Goal: Task Accomplishment & Management: Manage account settings

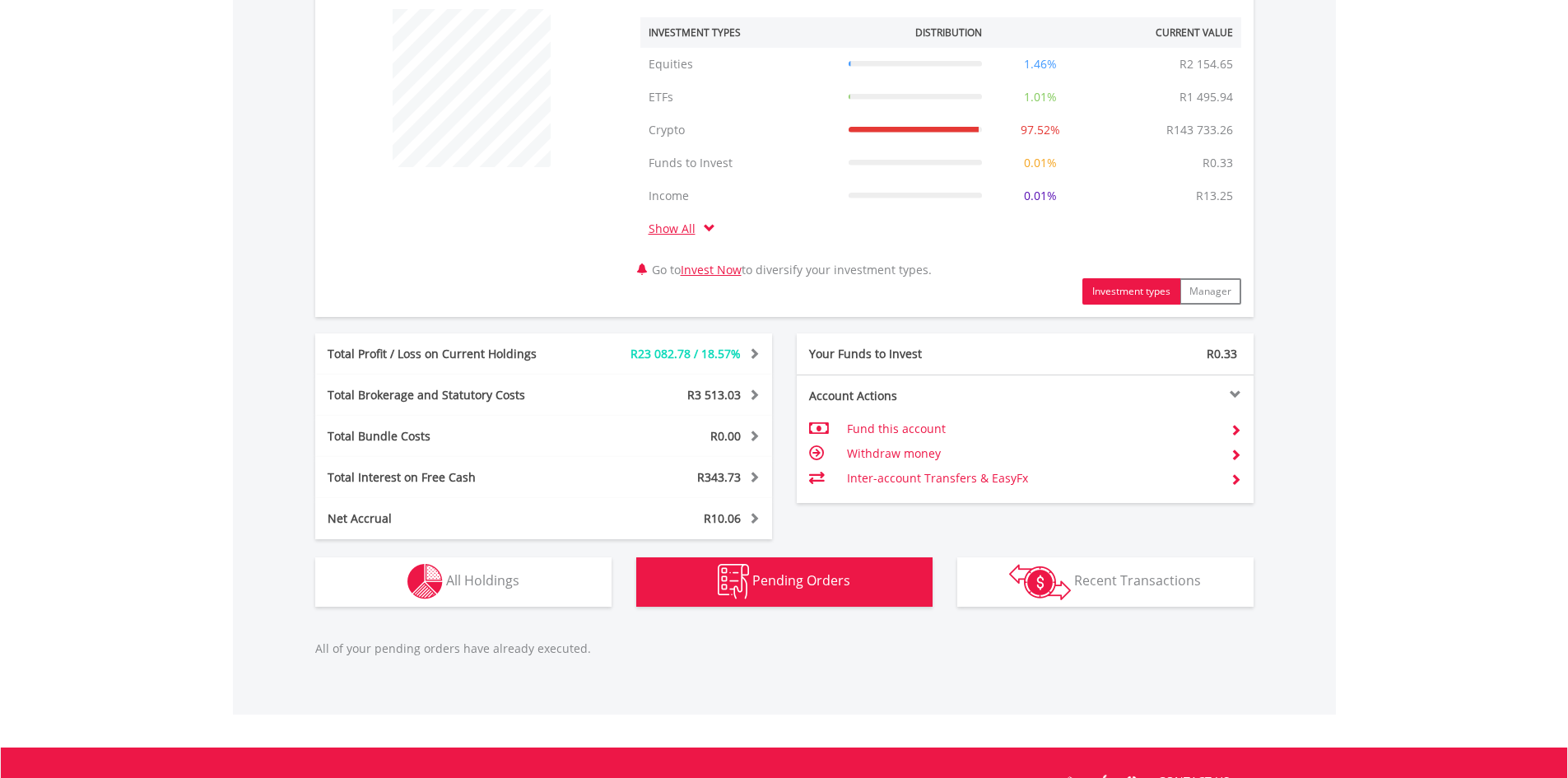
scroll to position [838, 0]
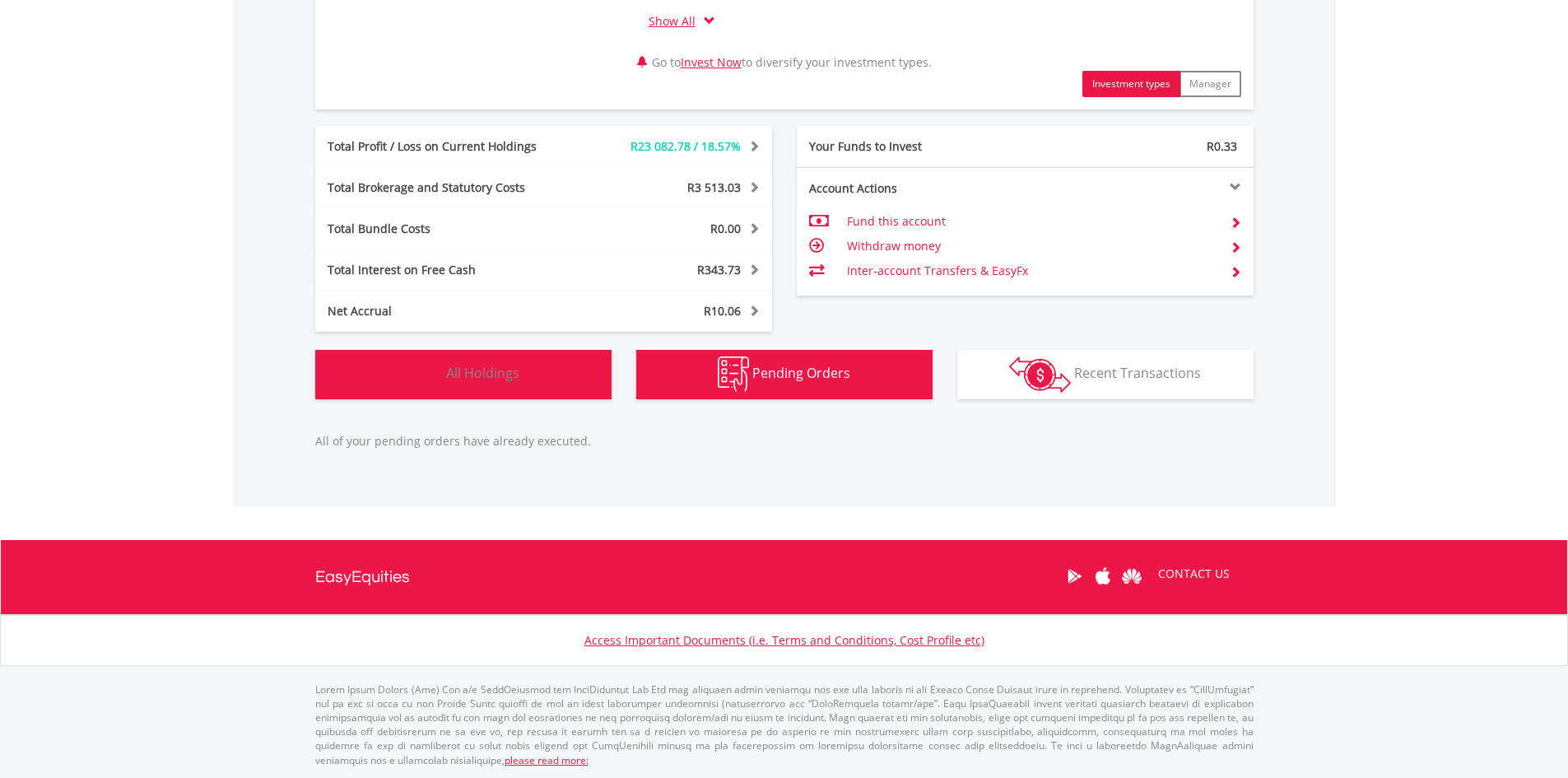
click at [457, 371] on span "All Holdings" at bounding box center [482, 372] width 73 height 18
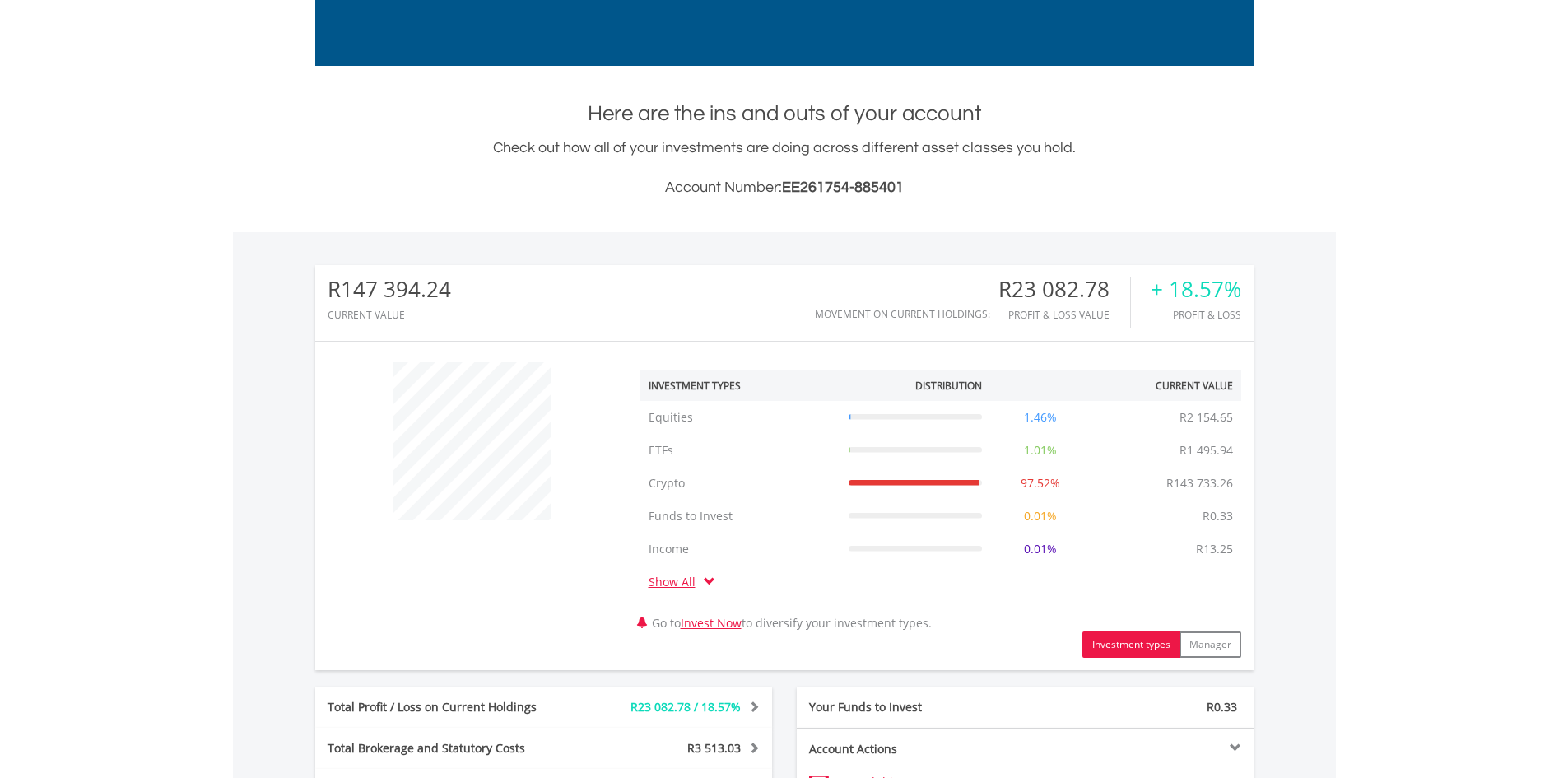
scroll to position [0, 0]
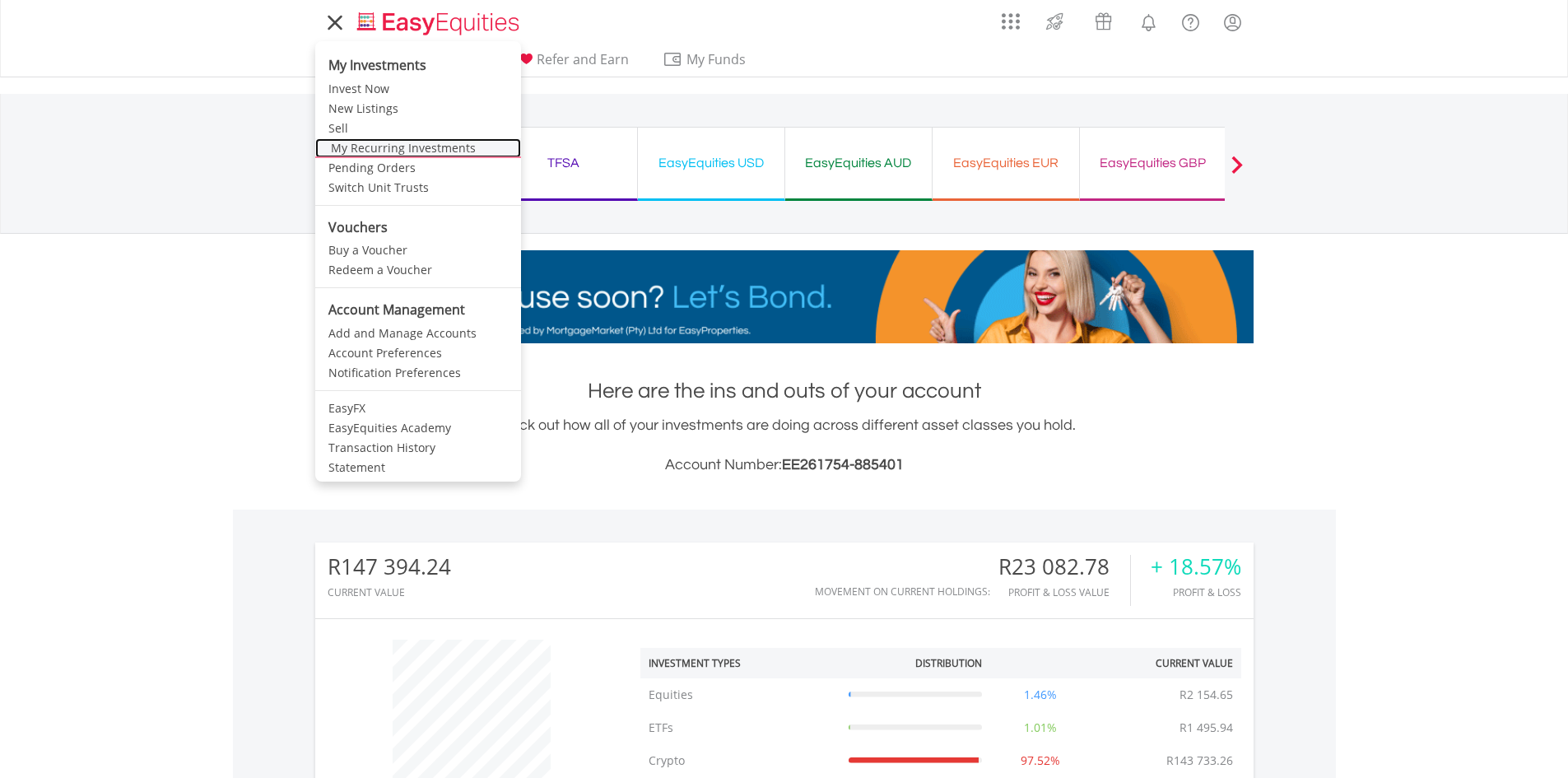
click at [363, 140] on link "My Recurring Investments" at bounding box center [418, 148] width 206 height 20
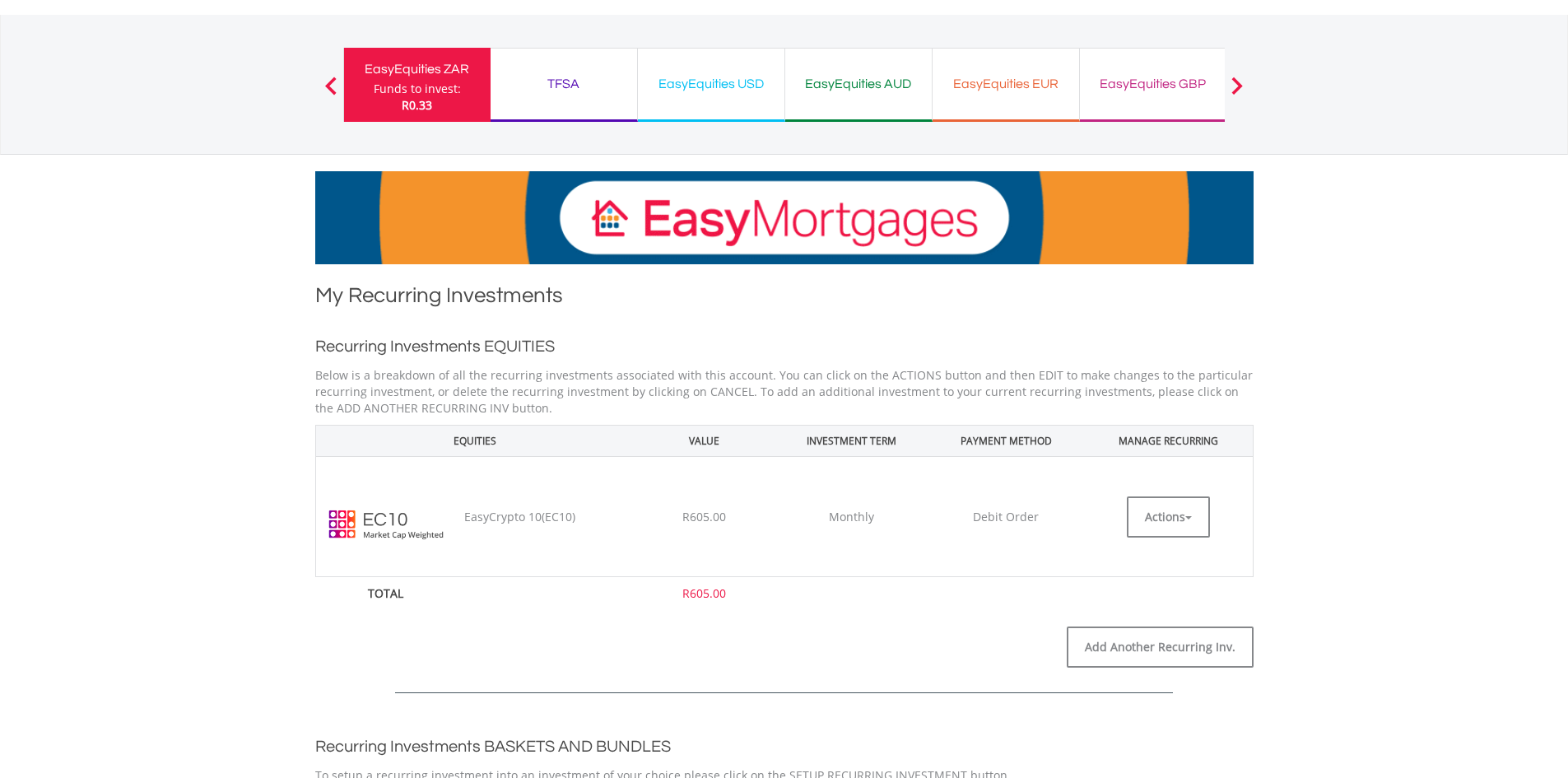
scroll to position [247, 0]
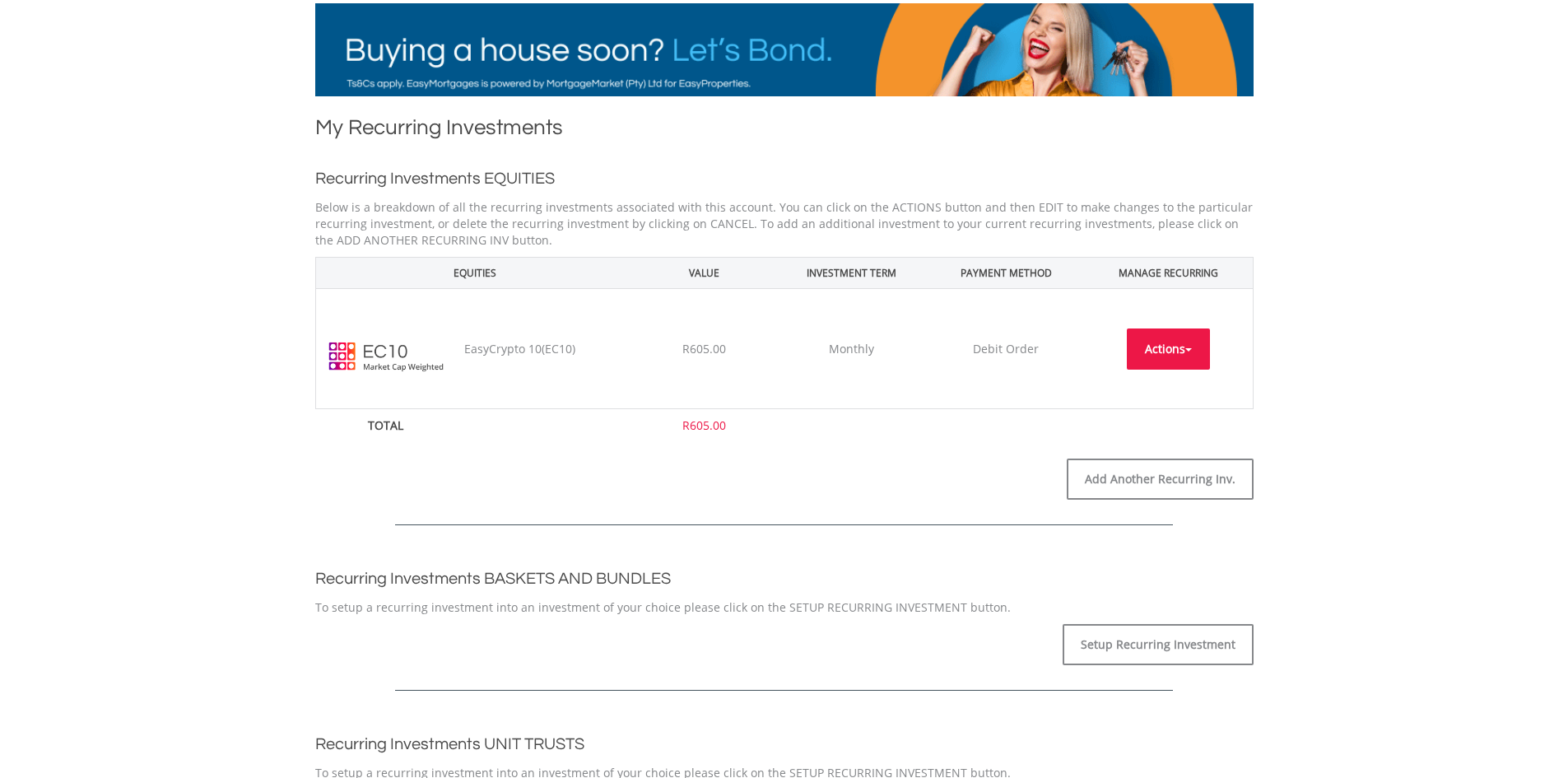
click at [1194, 347] on button "Actions" at bounding box center [1169, 349] width 83 height 41
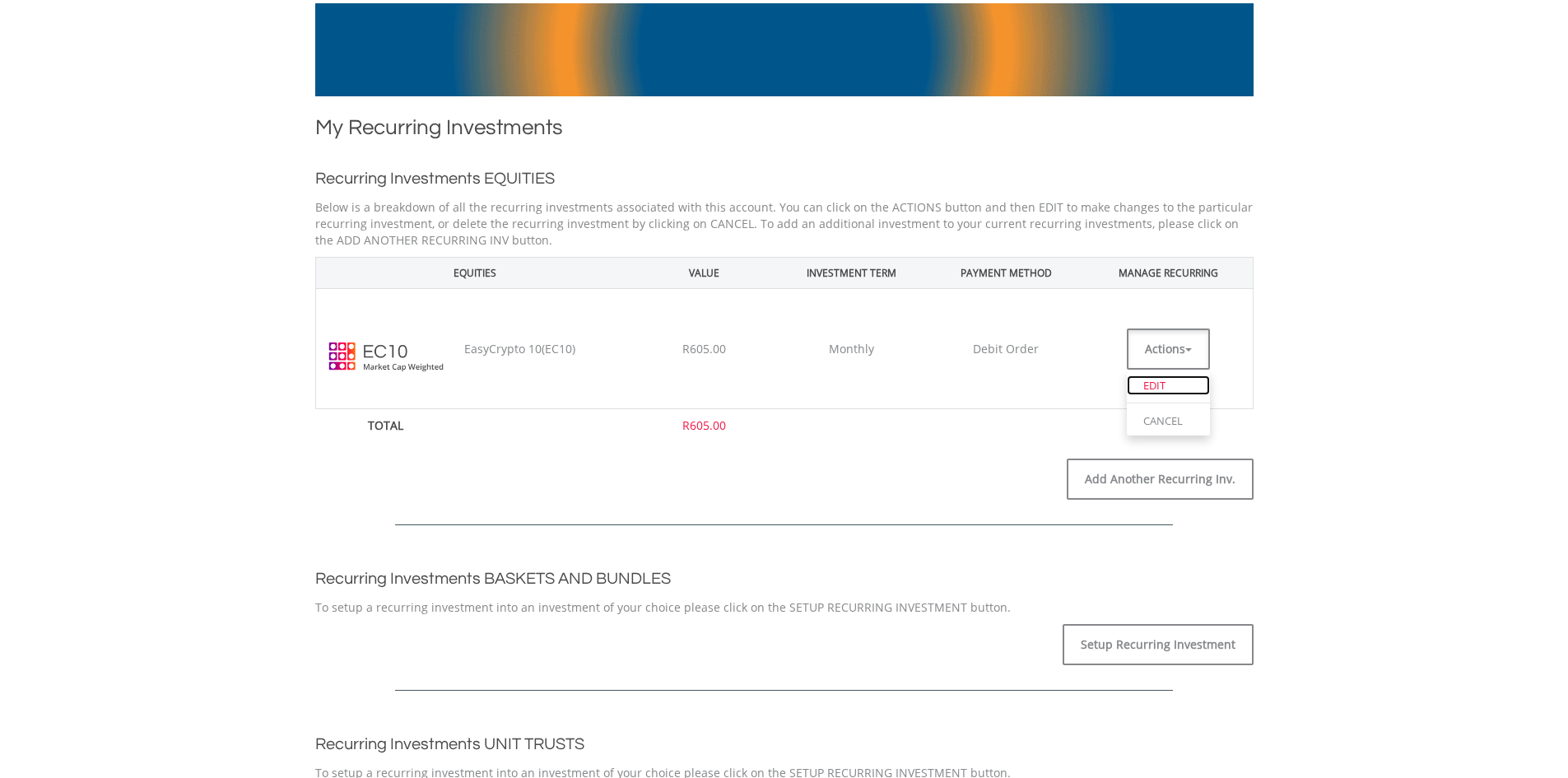
click at [1154, 391] on link "EDIT" at bounding box center [1169, 385] width 83 height 21
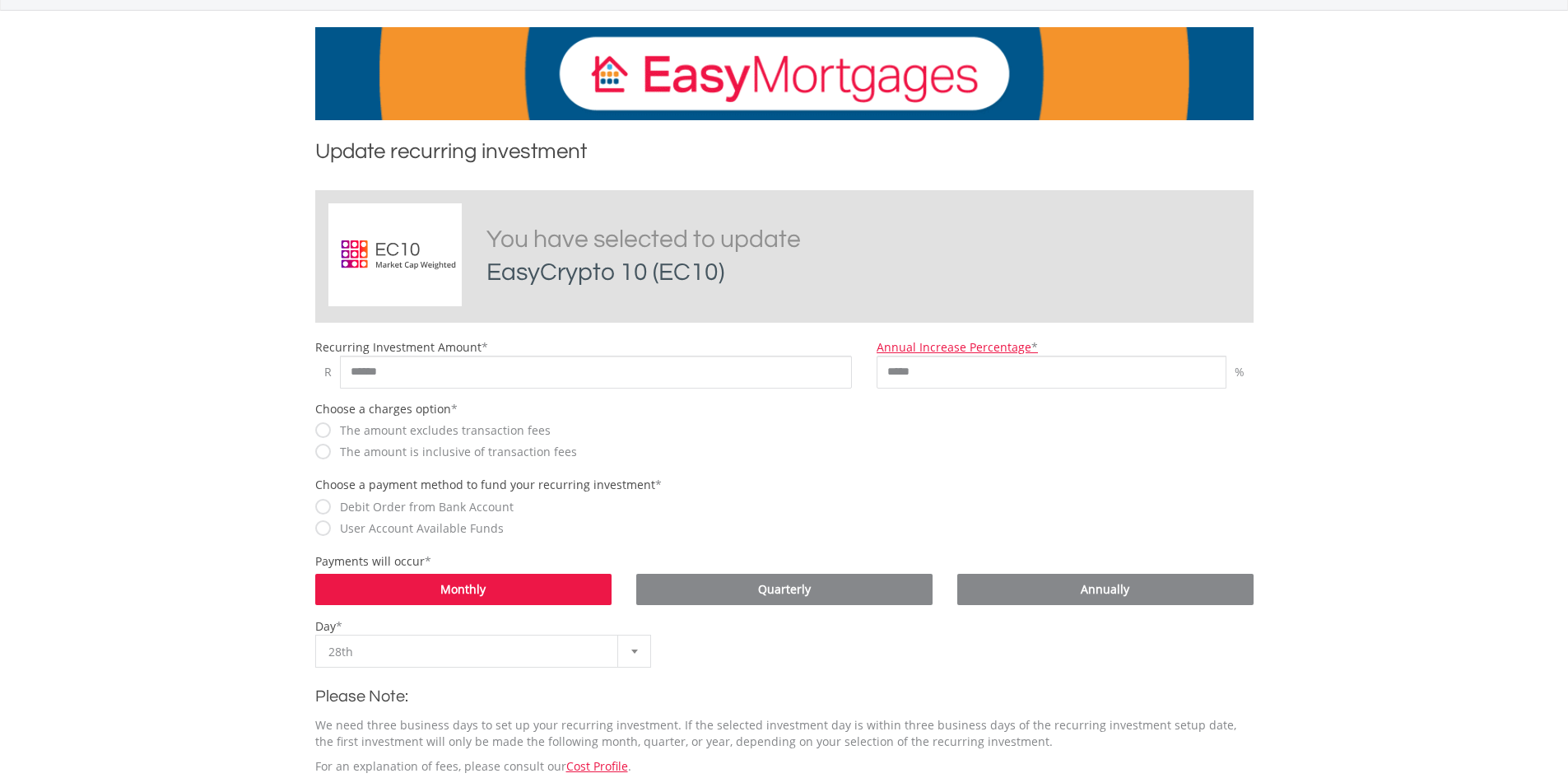
scroll to position [329, 0]
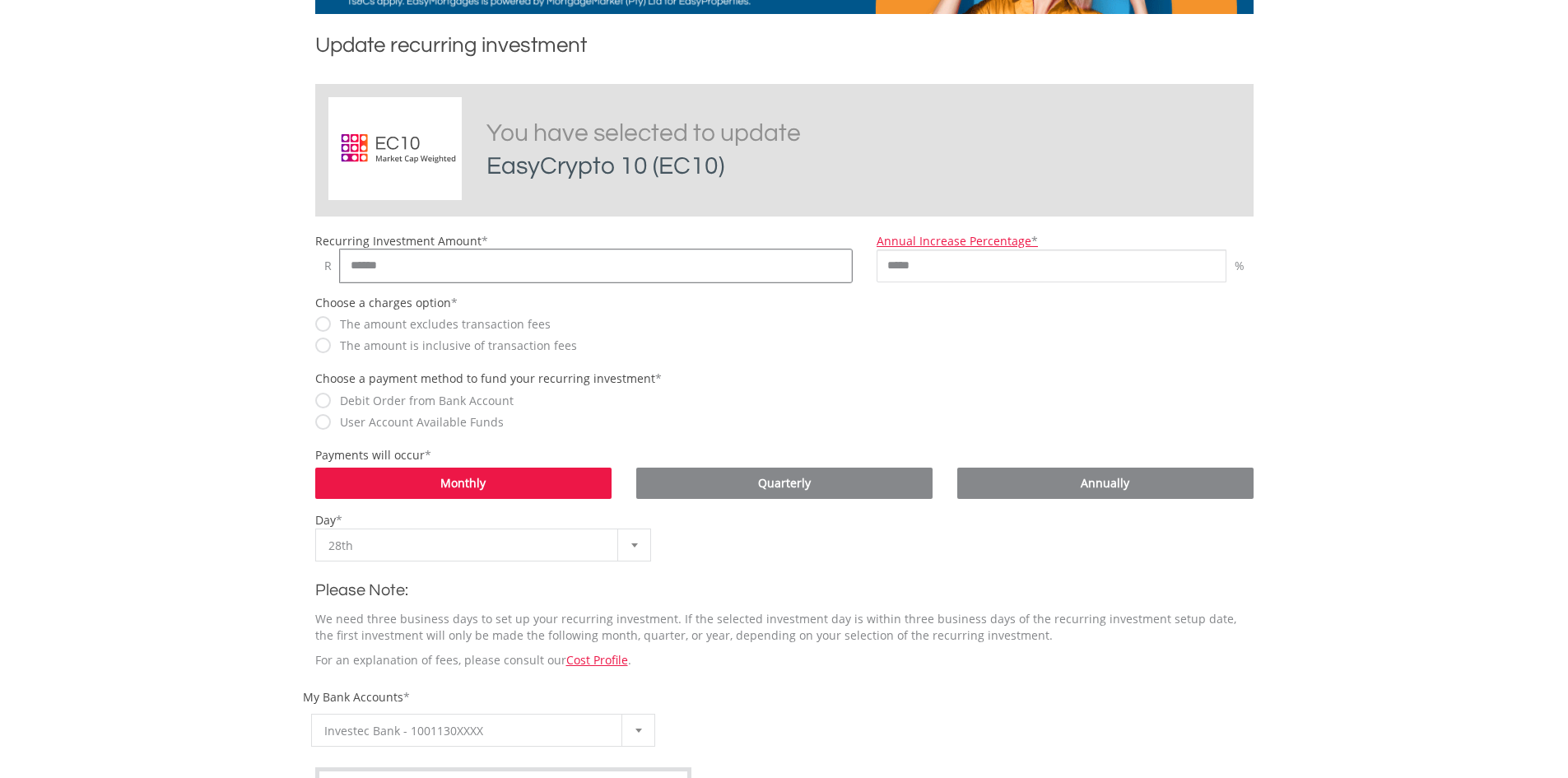
drag, startPoint x: 412, startPoint y: 264, endPoint x: 85, endPoint y: 172, distance: 339.7
click at [198, 246] on body "My Investments Invest Now New Listings Sell My Recurring Investments Pending Or…" at bounding box center [784, 576] width 1568 height 1810
type input "***"
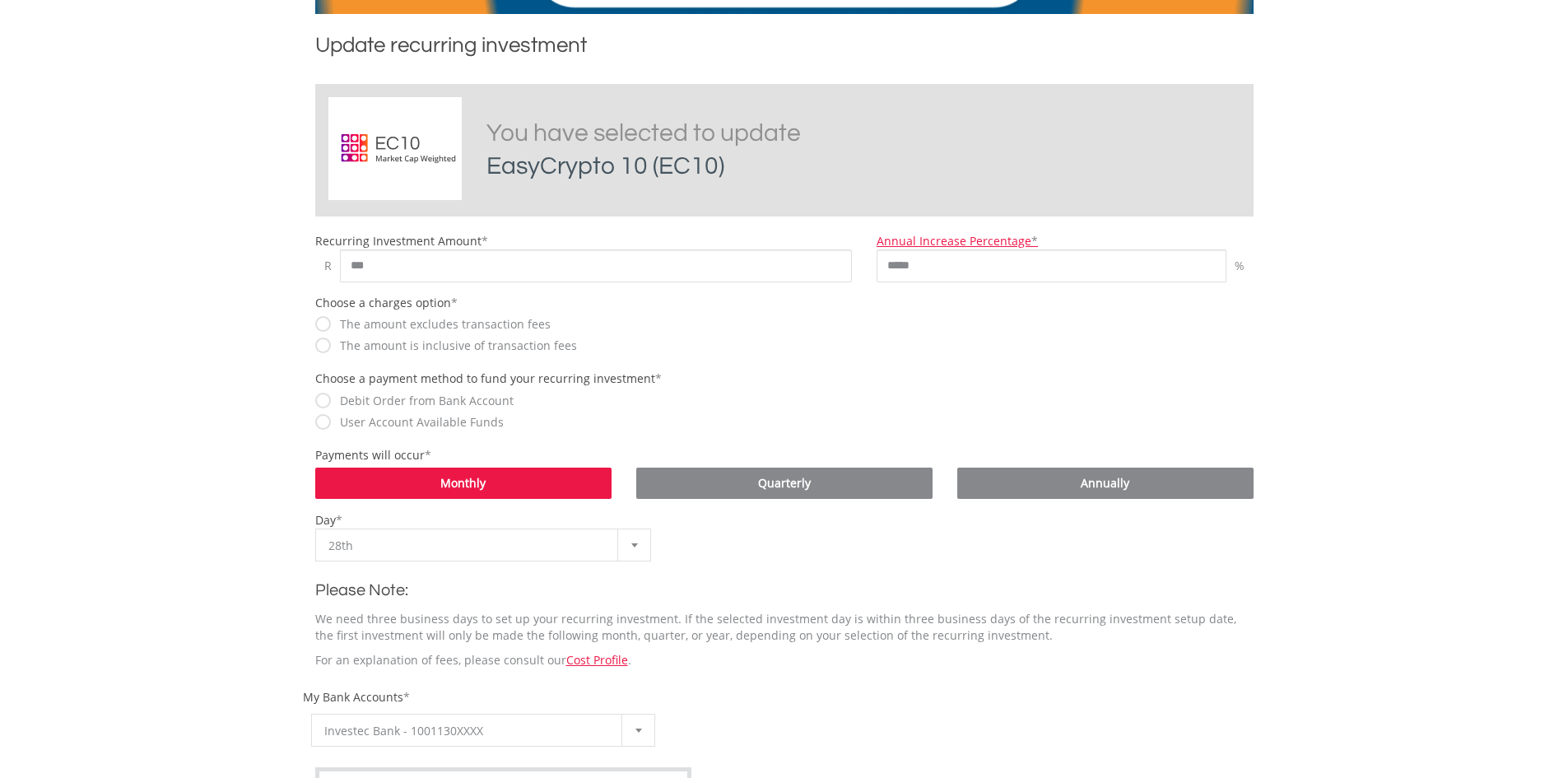
click at [928, 403] on div "Debit Order from Bank Account" at bounding box center [784, 399] width 938 height 17
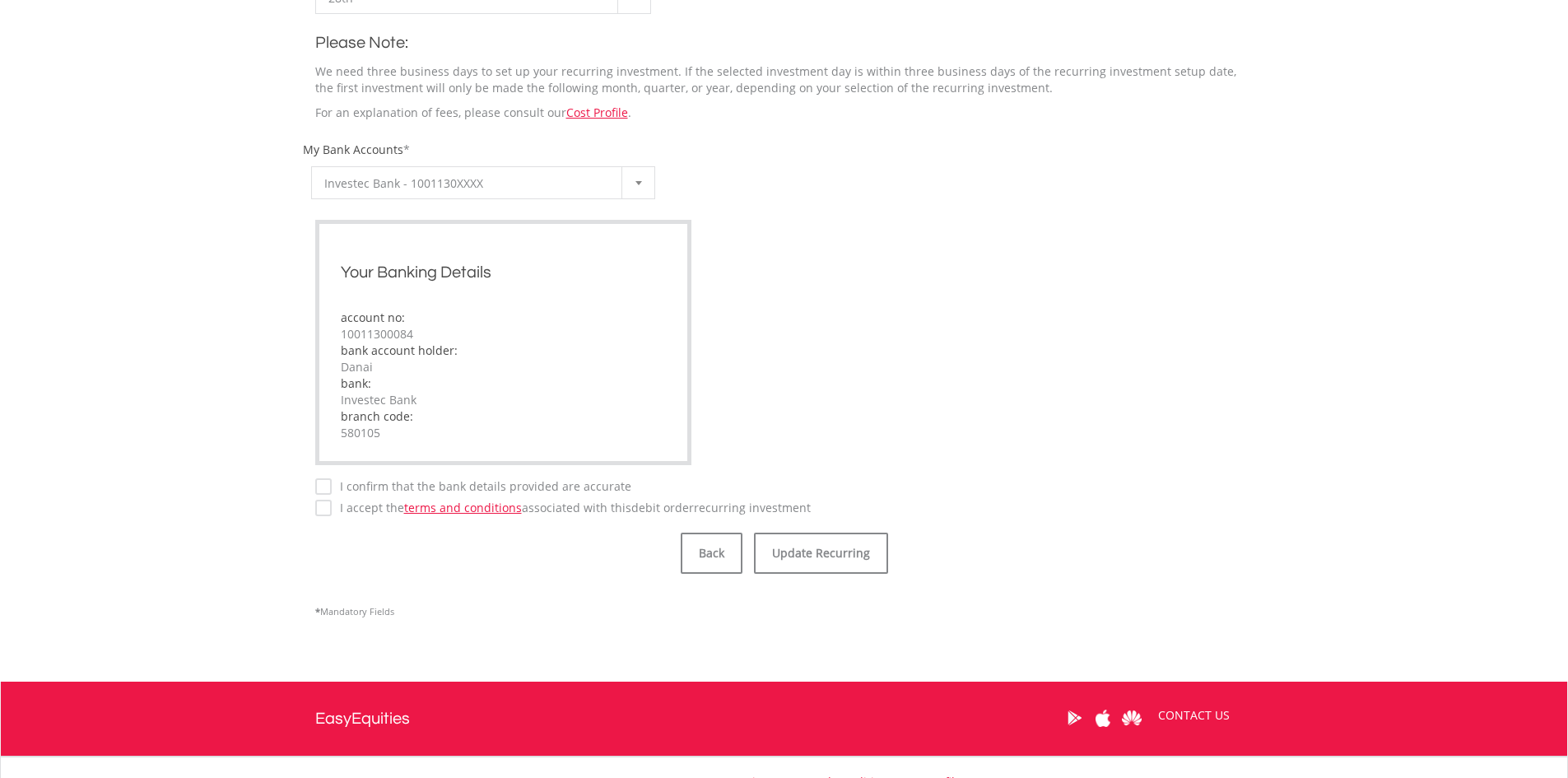
scroll to position [906, 0]
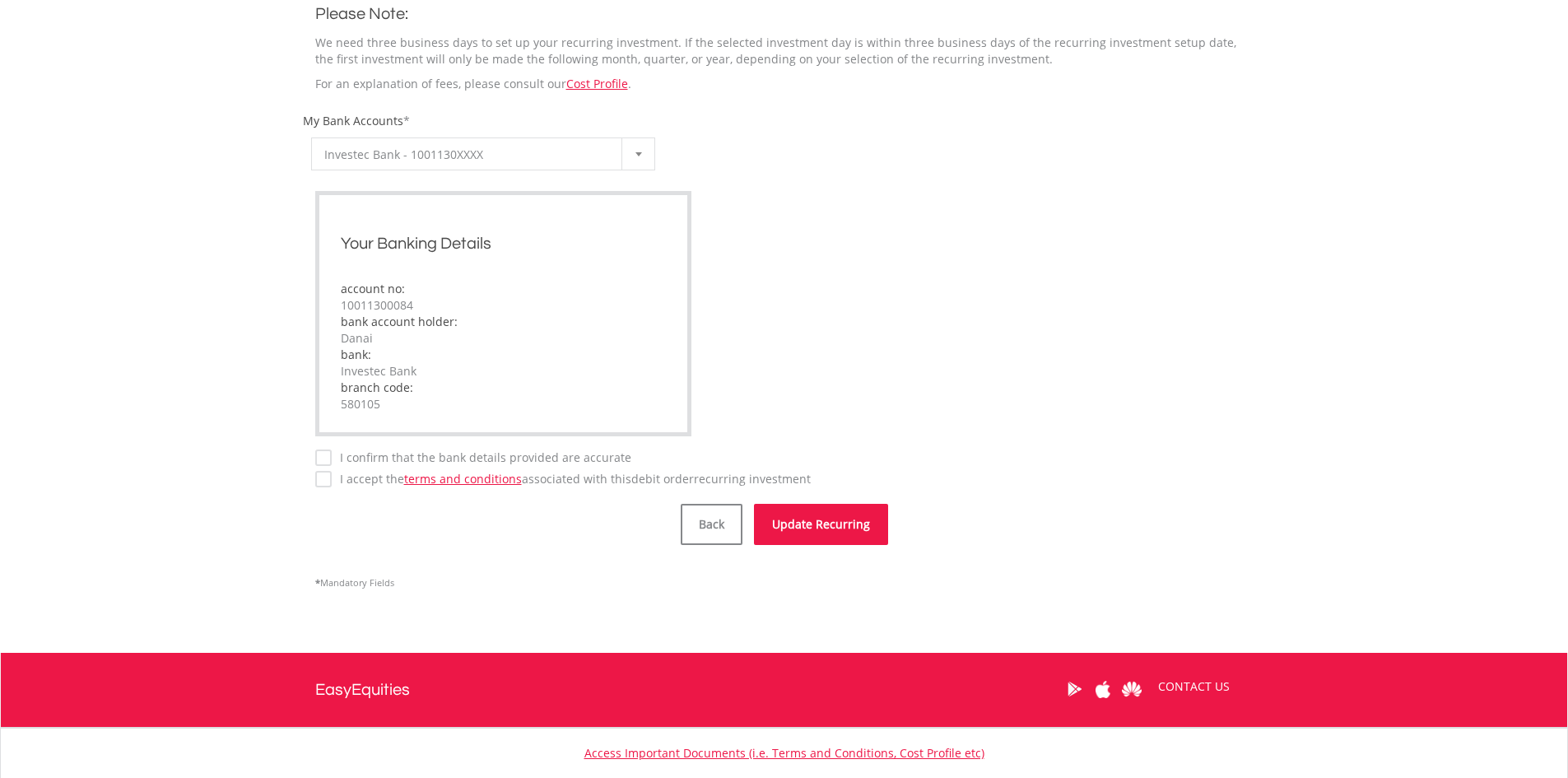
click at [819, 525] on button "Update Recurring" at bounding box center [820, 524] width 134 height 41
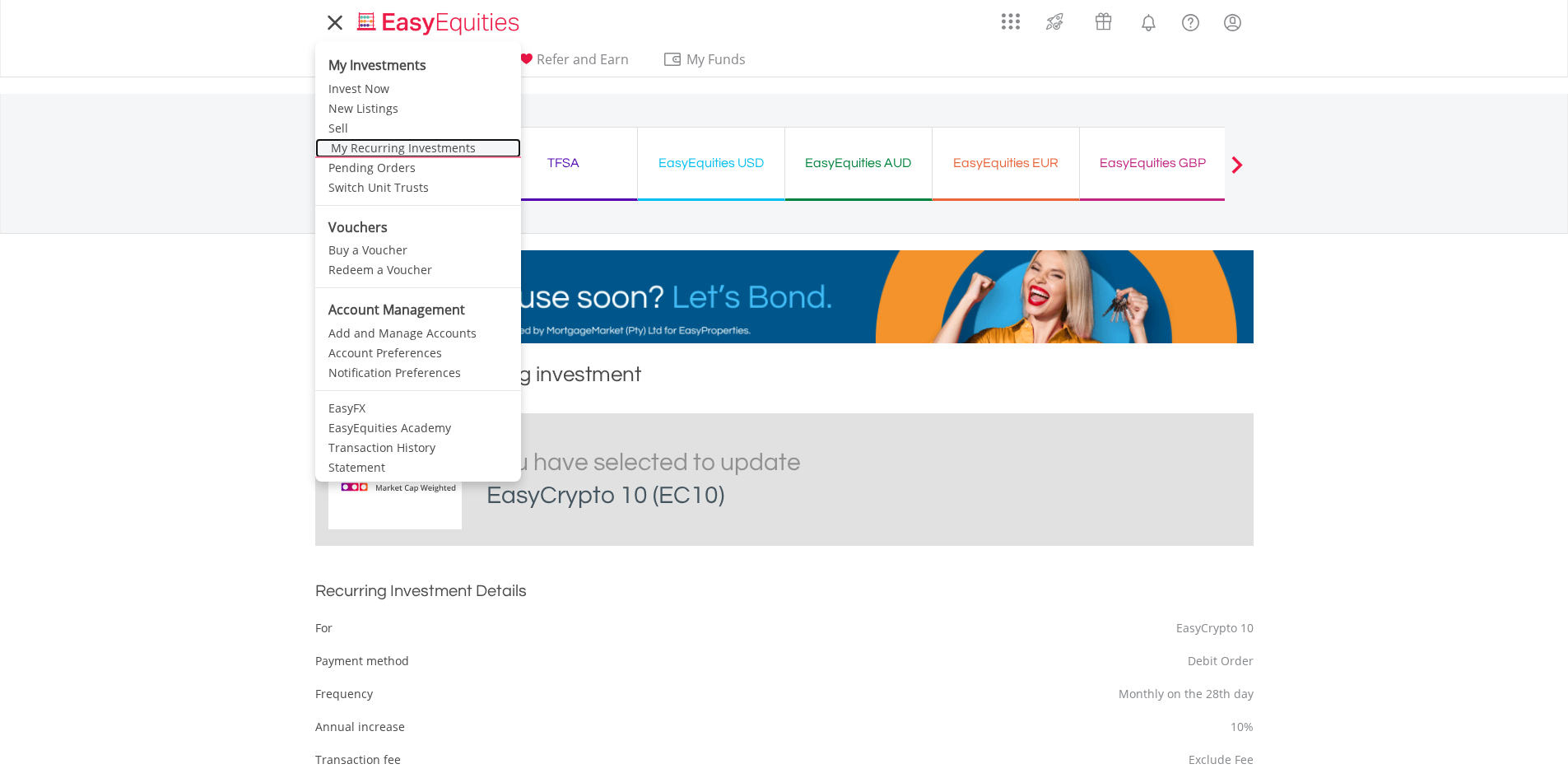
click at [372, 145] on link "My Recurring Investments" at bounding box center [418, 148] width 206 height 20
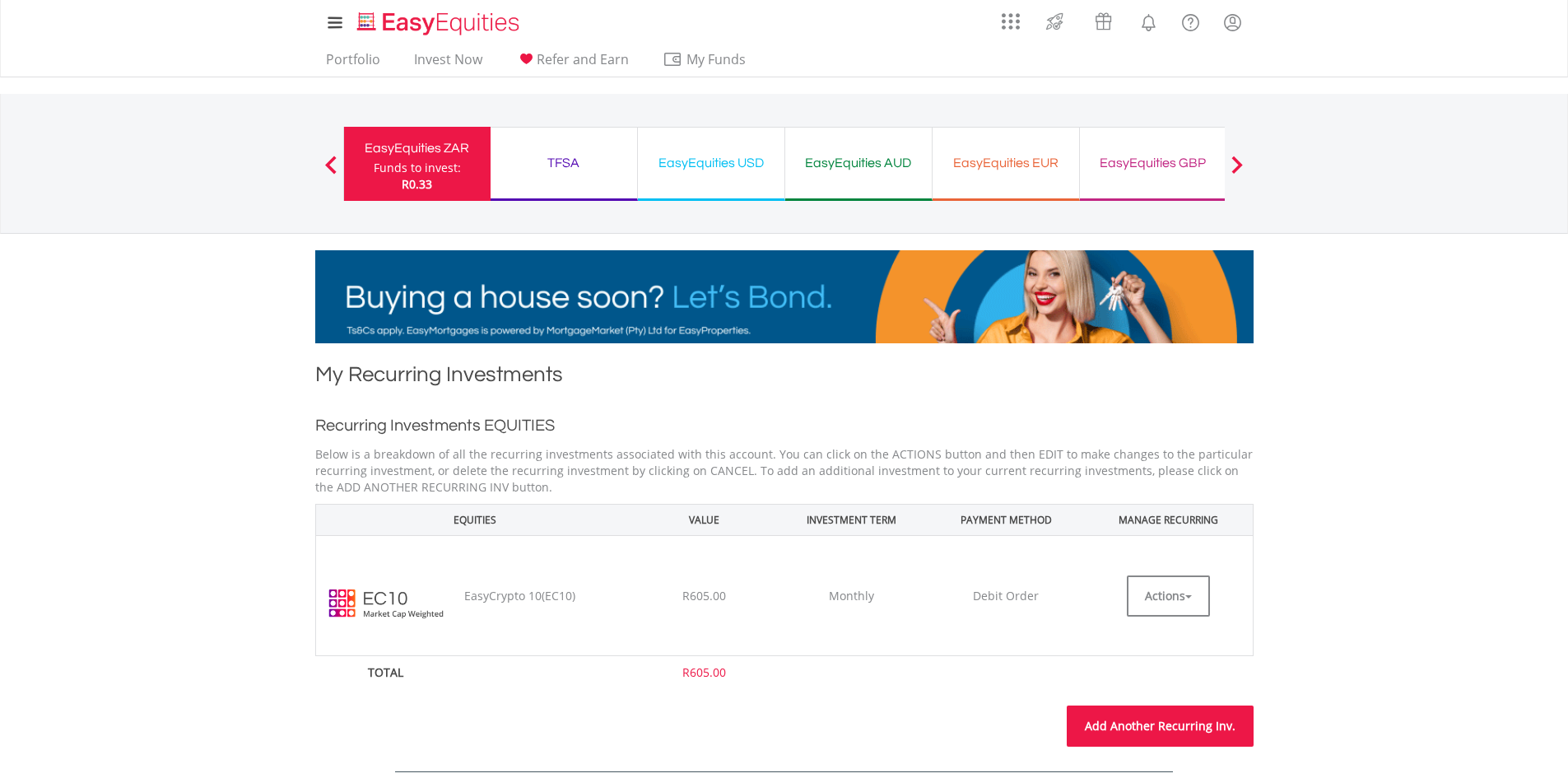
click at [1112, 715] on link "Add Another Recurring Inv." at bounding box center [1160, 726] width 187 height 41
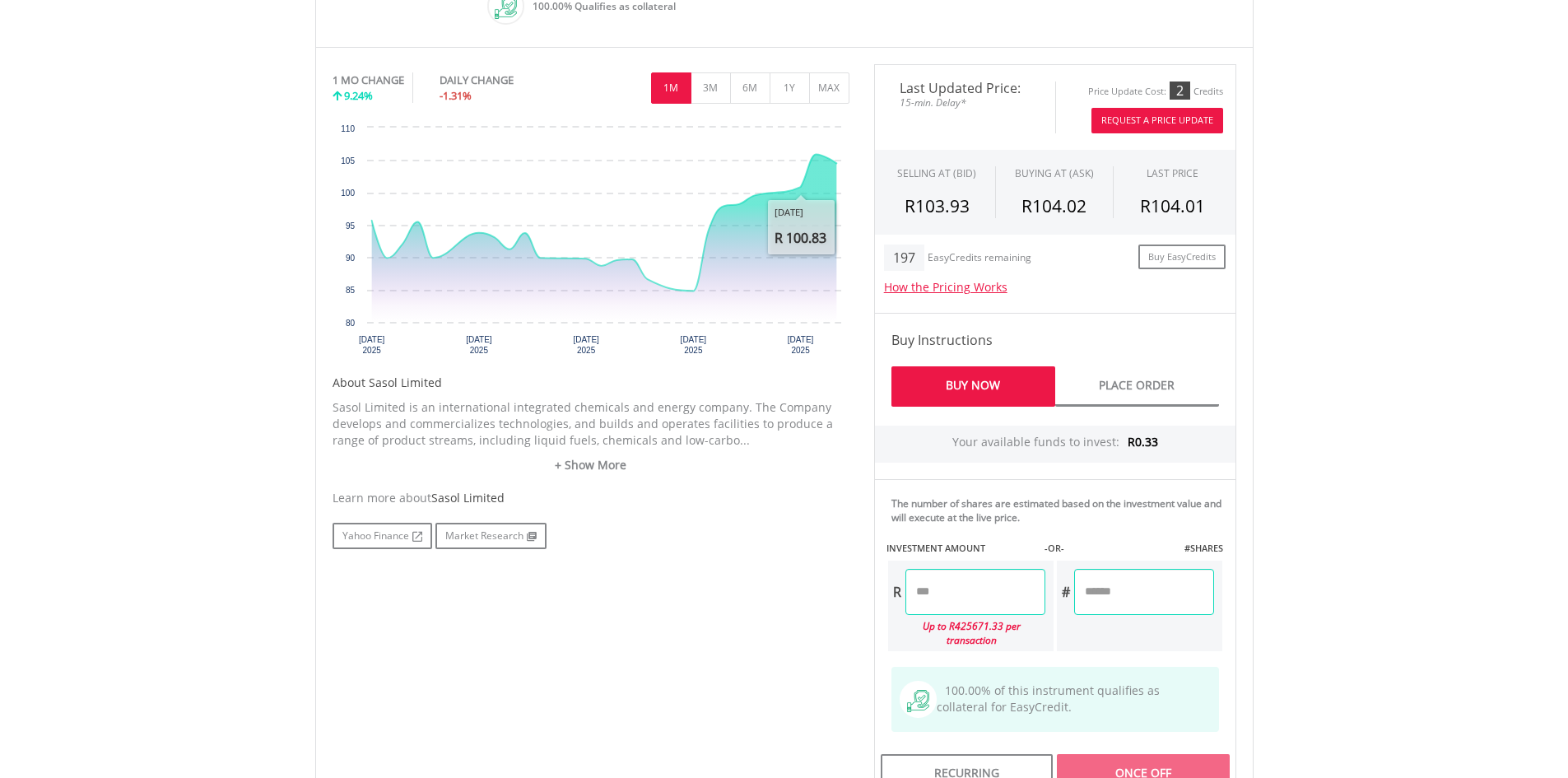
scroll to position [577, 0]
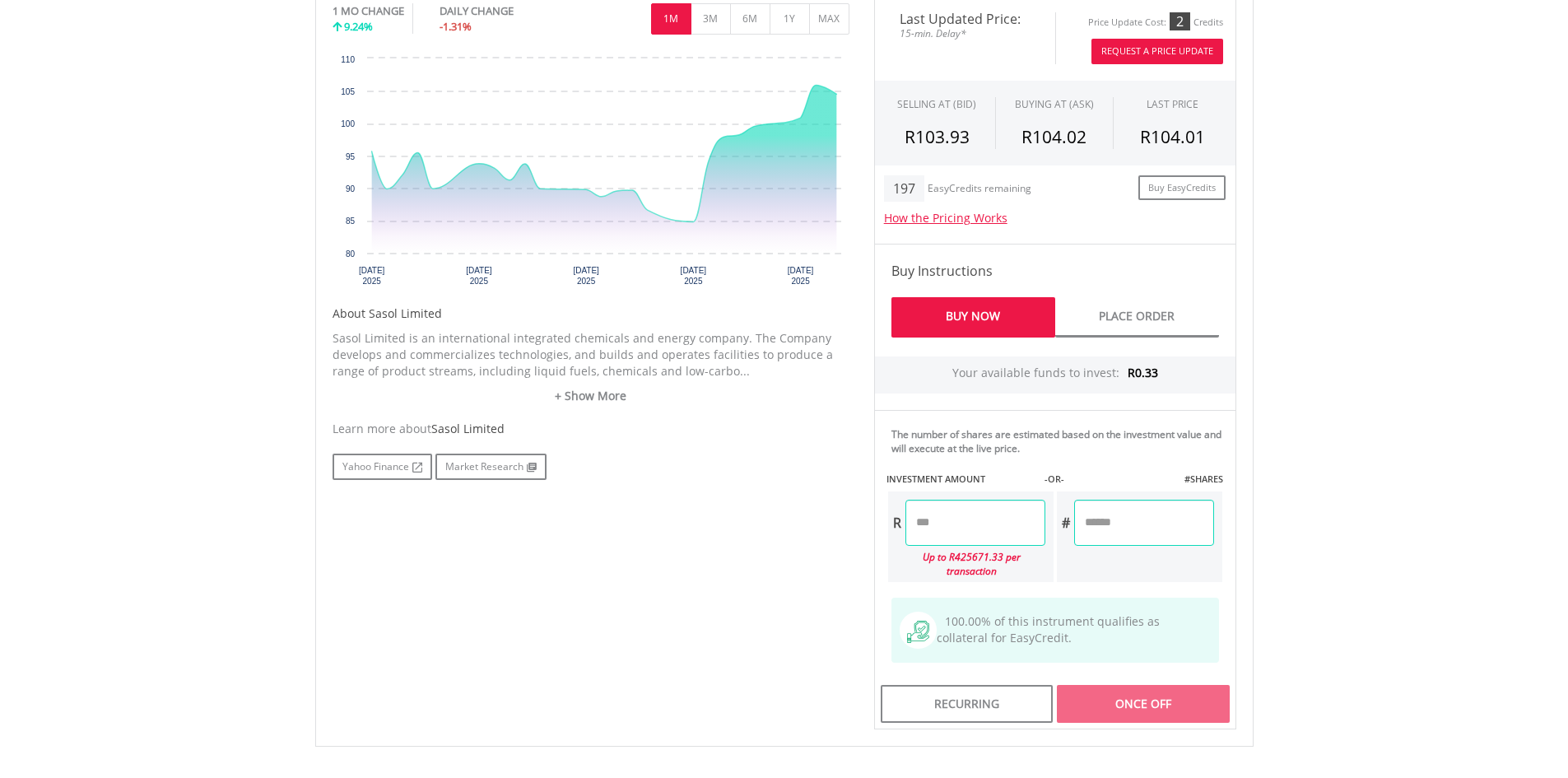
click at [963, 513] on input "number" at bounding box center [976, 522] width 140 height 46
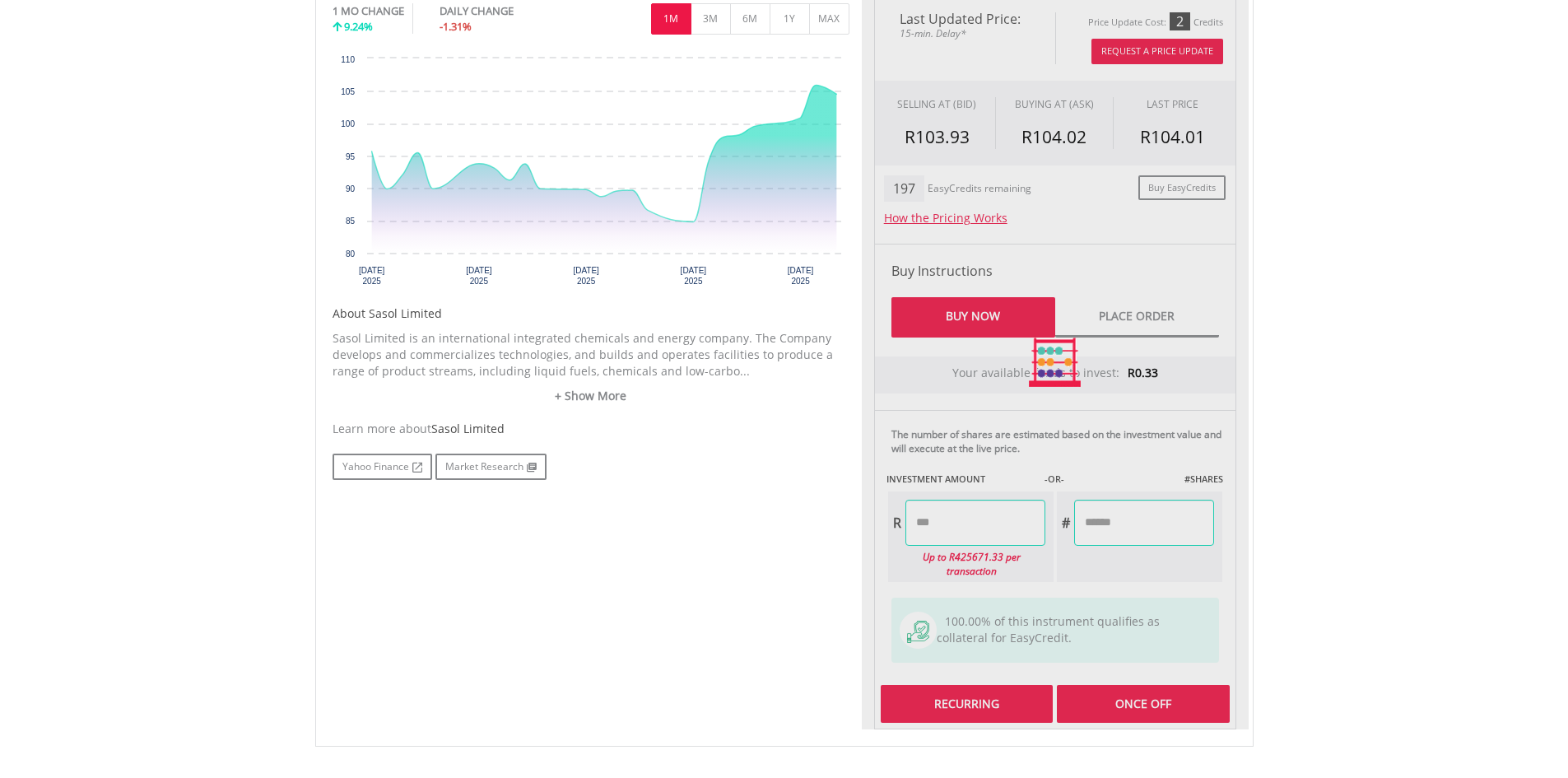
type input "******"
click at [978, 708] on div "Last Updated Price: 15-min. Delay* Price Update Cost: 2 Credits Request A Price…" at bounding box center [1055, 362] width 387 height 734
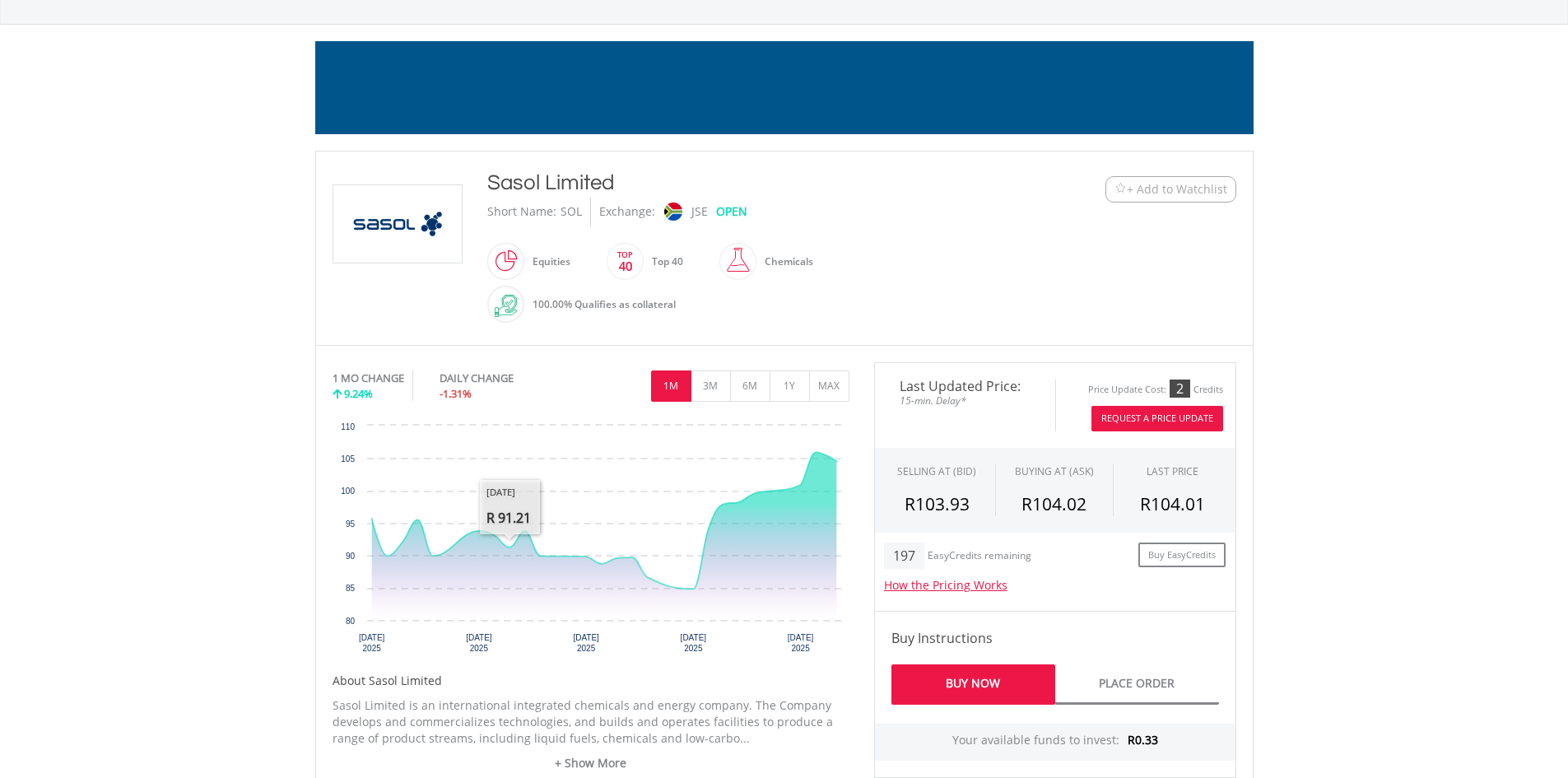
scroll to position [0, 0]
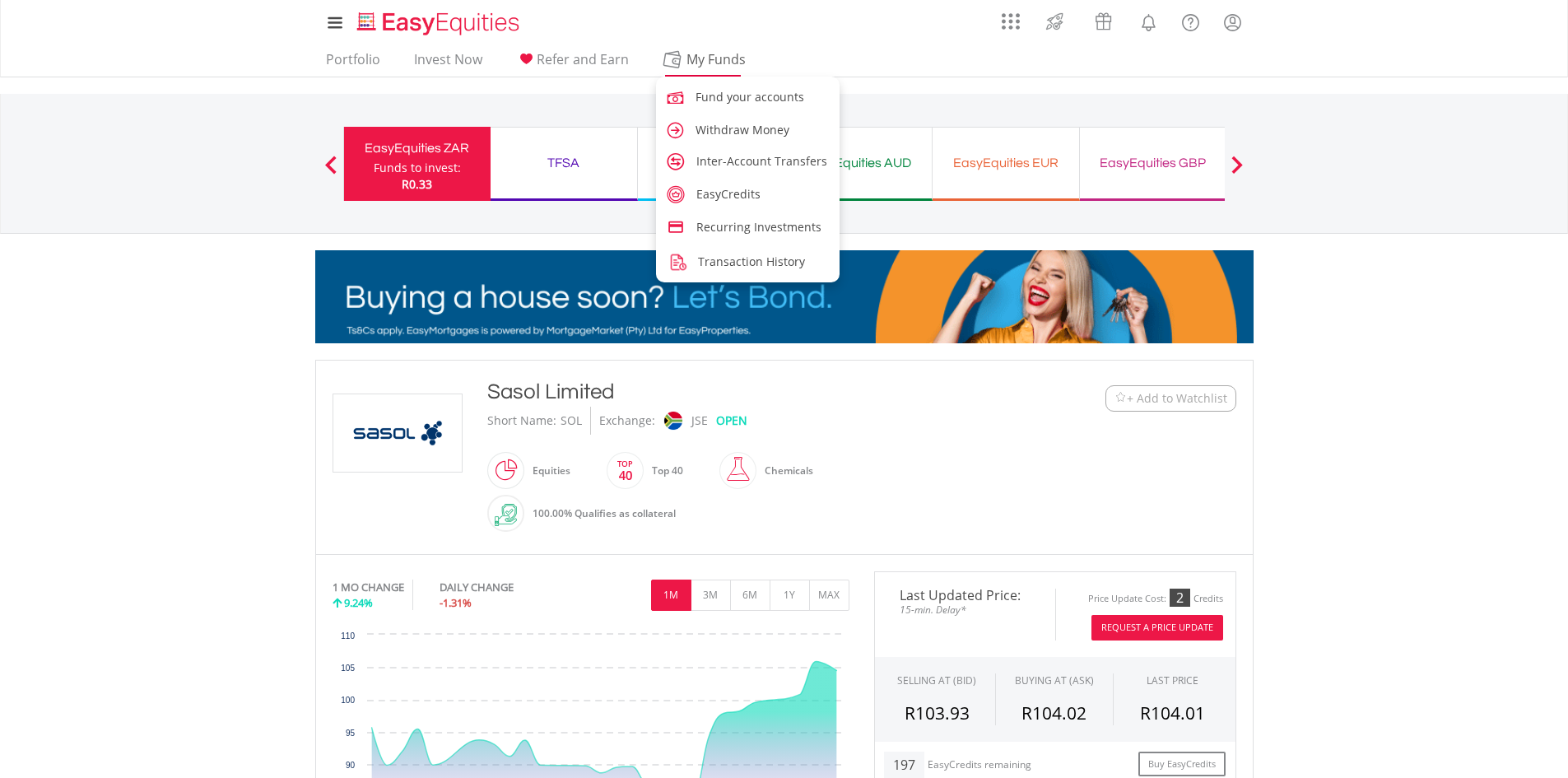
click at [694, 60] on span "My Funds" at bounding box center [717, 59] width 108 height 22
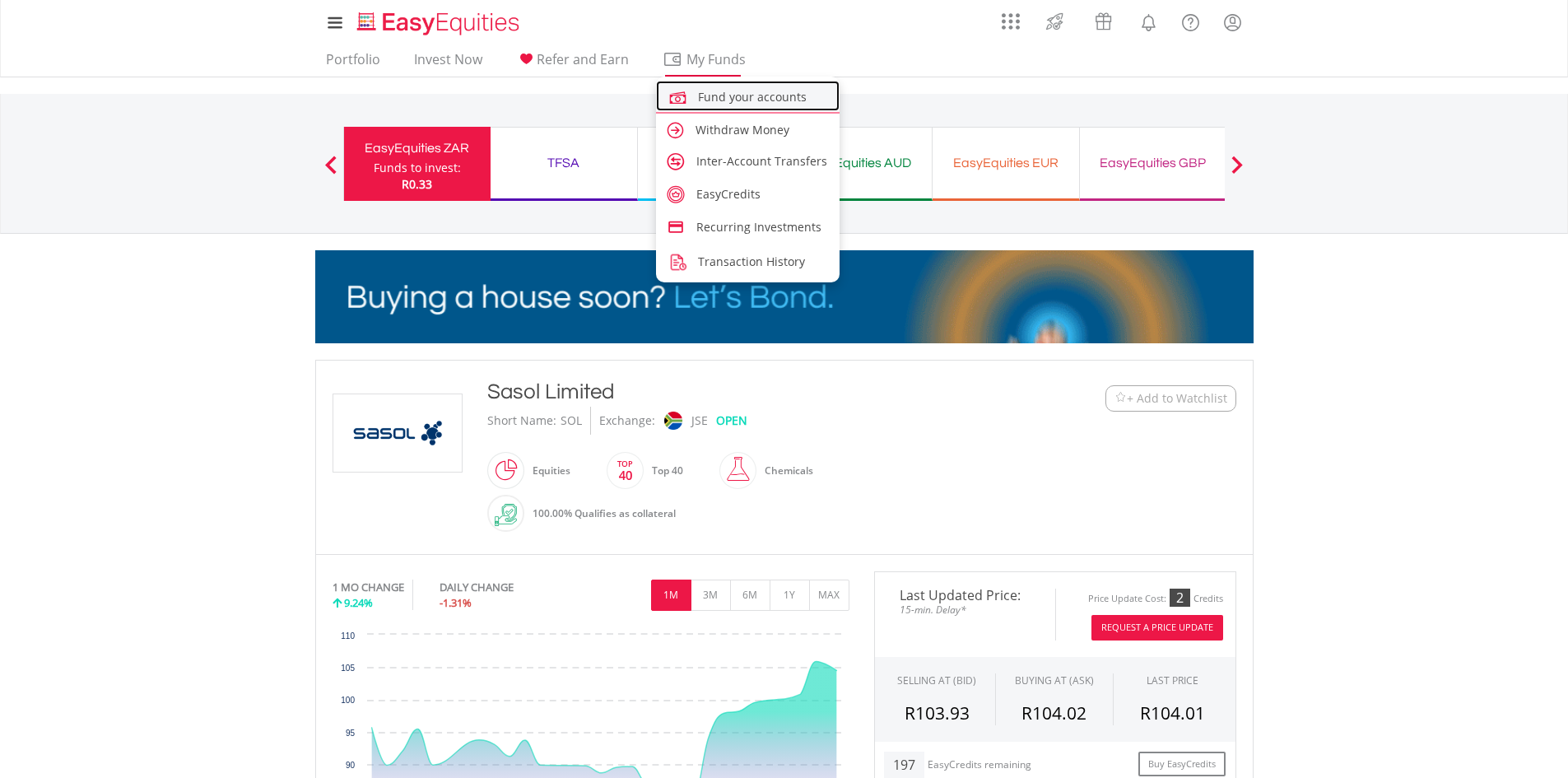
click at [732, 93] on span "Fund your accounts" at bounding box center [752, 96] width 109 height 15
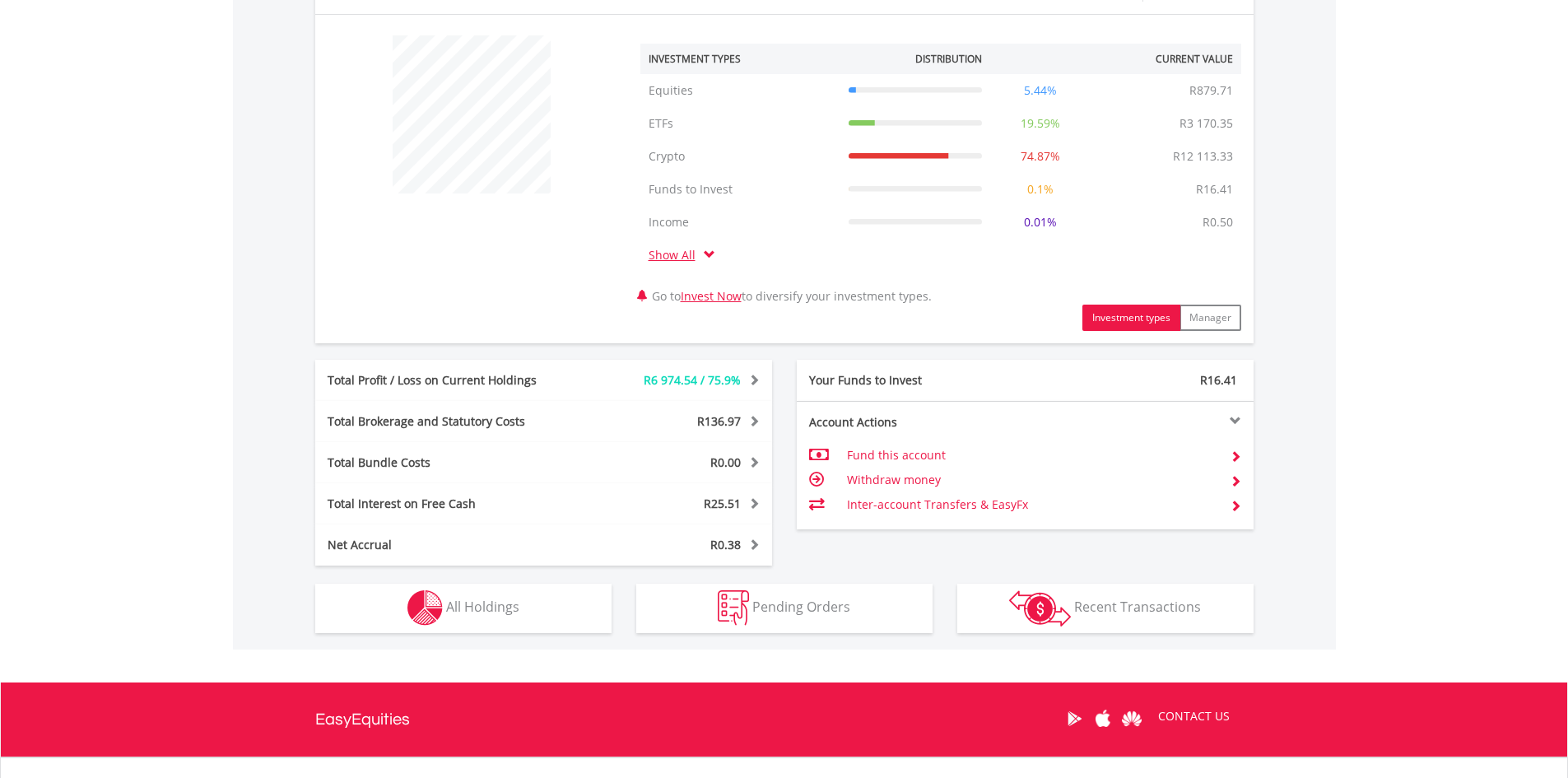
scroll to position [747, 0]
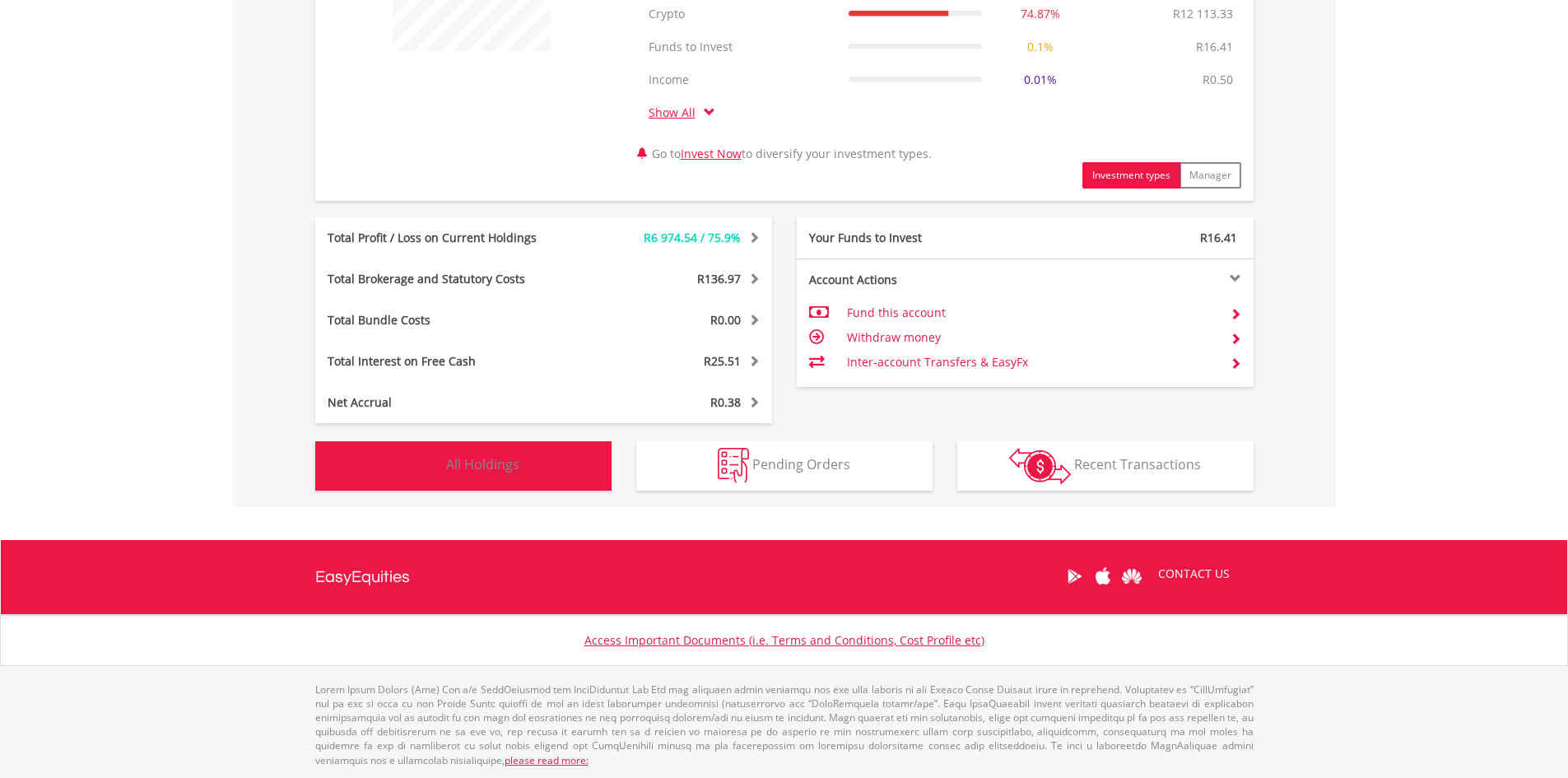
click at [482, 462] on span "All Holdings" at bounding box center [482, 464] width 73 height 18
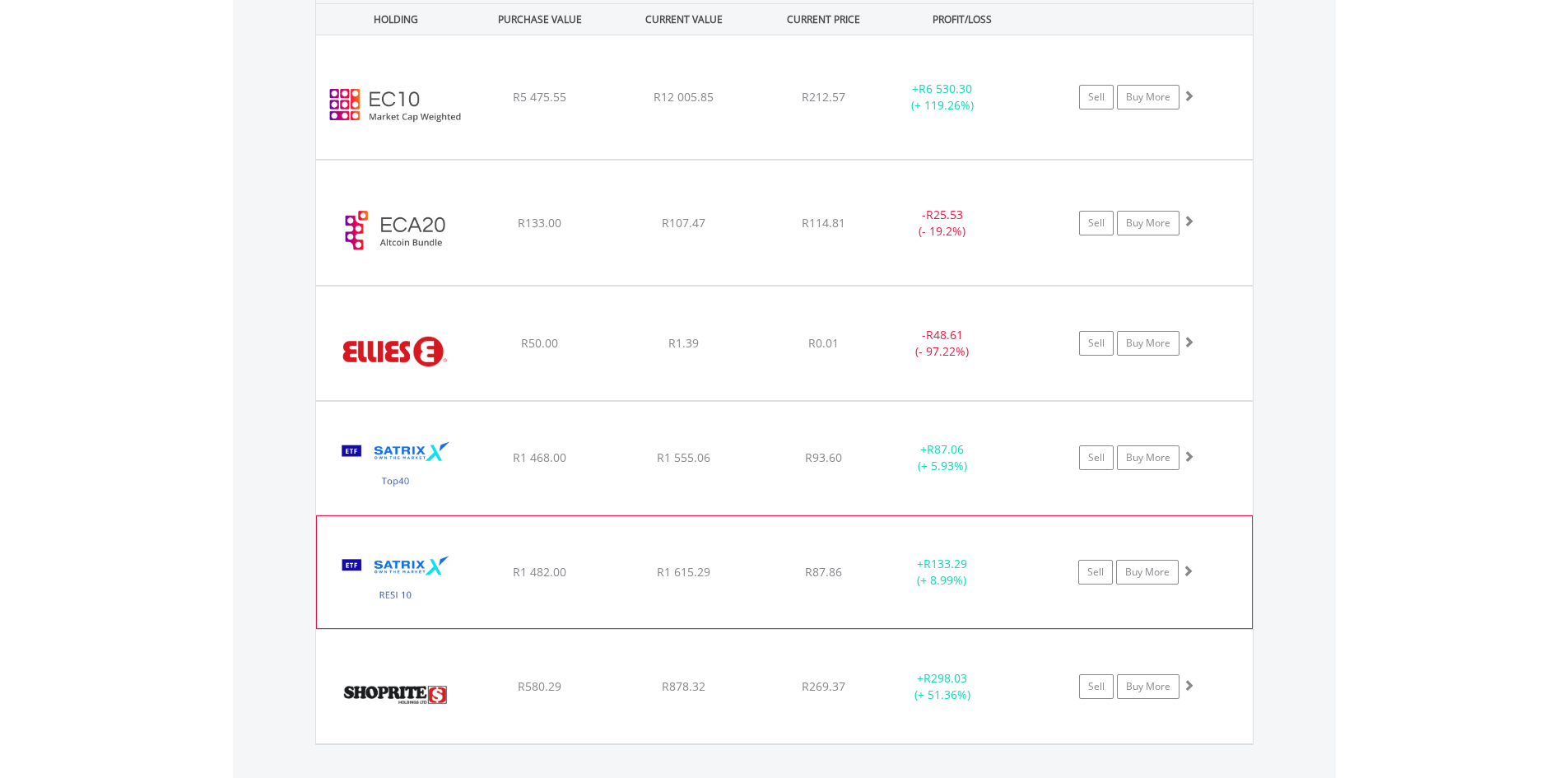
scroll to position [1369, 0]
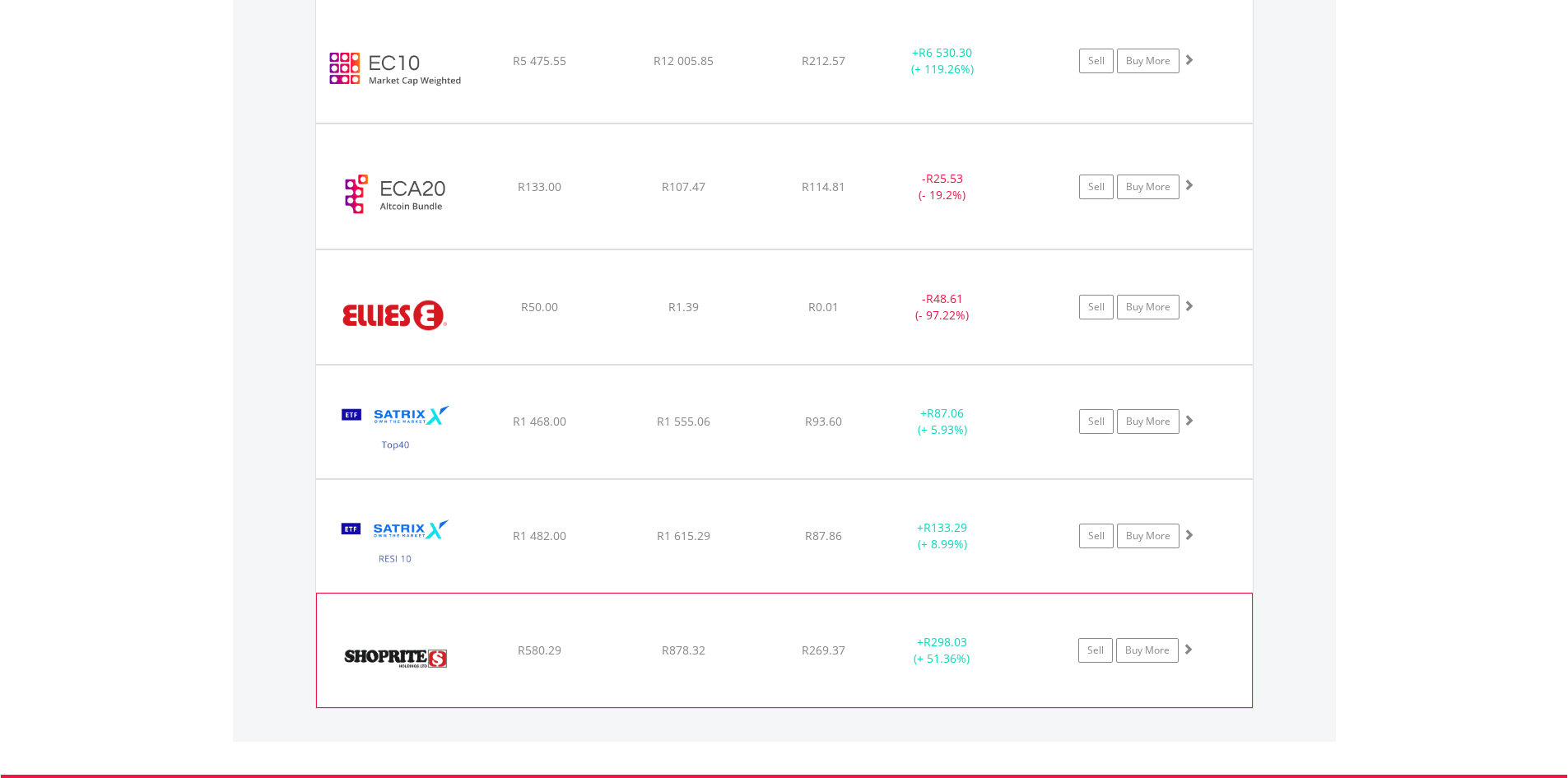
click at [869, 69] on div "R269.37" at bounding box center [824, 61] width 131 height 16
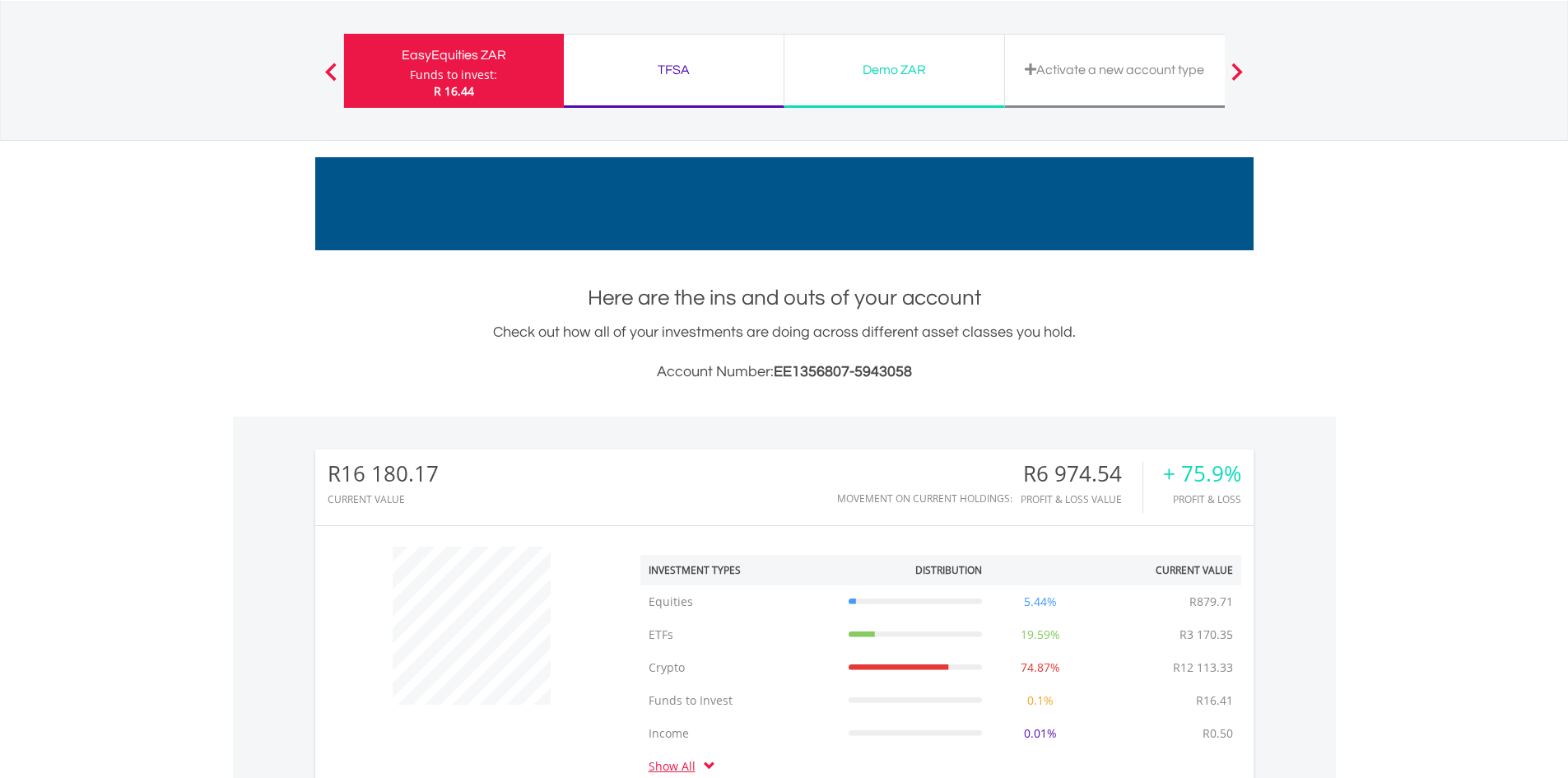
scroll to position [0, 0]
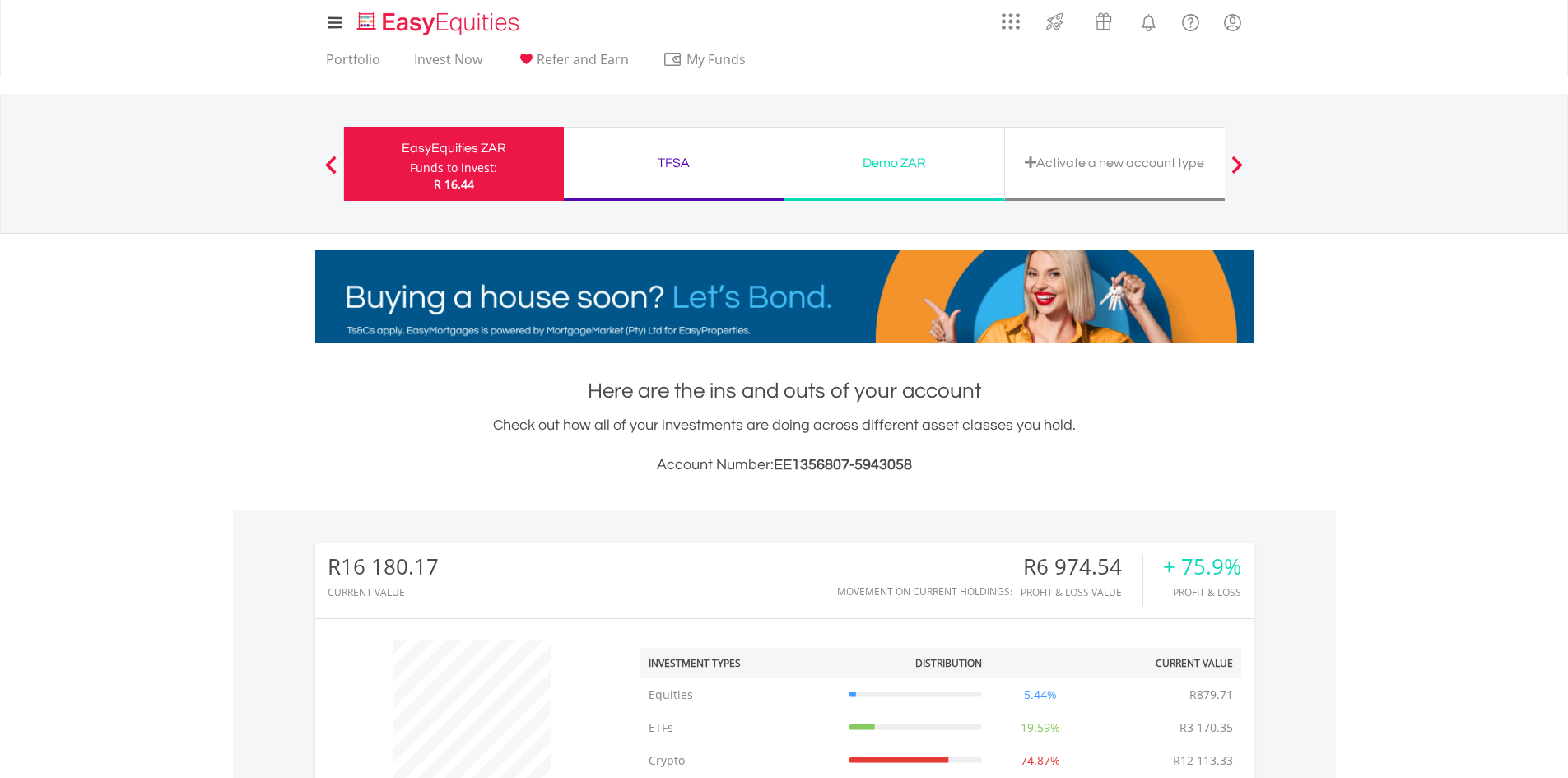
click at [660, 162] on div "TFSA" at bounding box center [674, 163] width 200 height 23
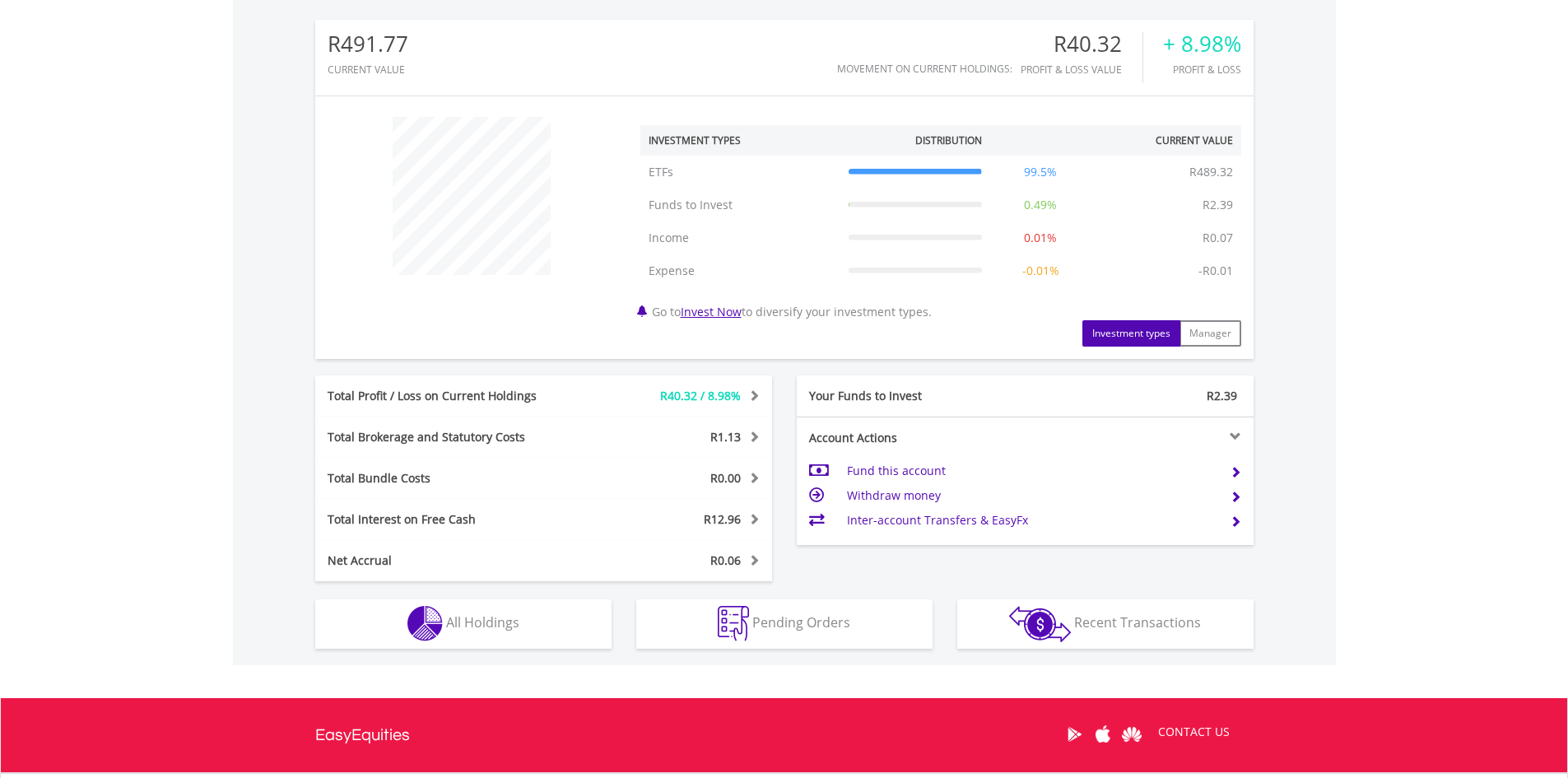
scroll to position [516, 0]
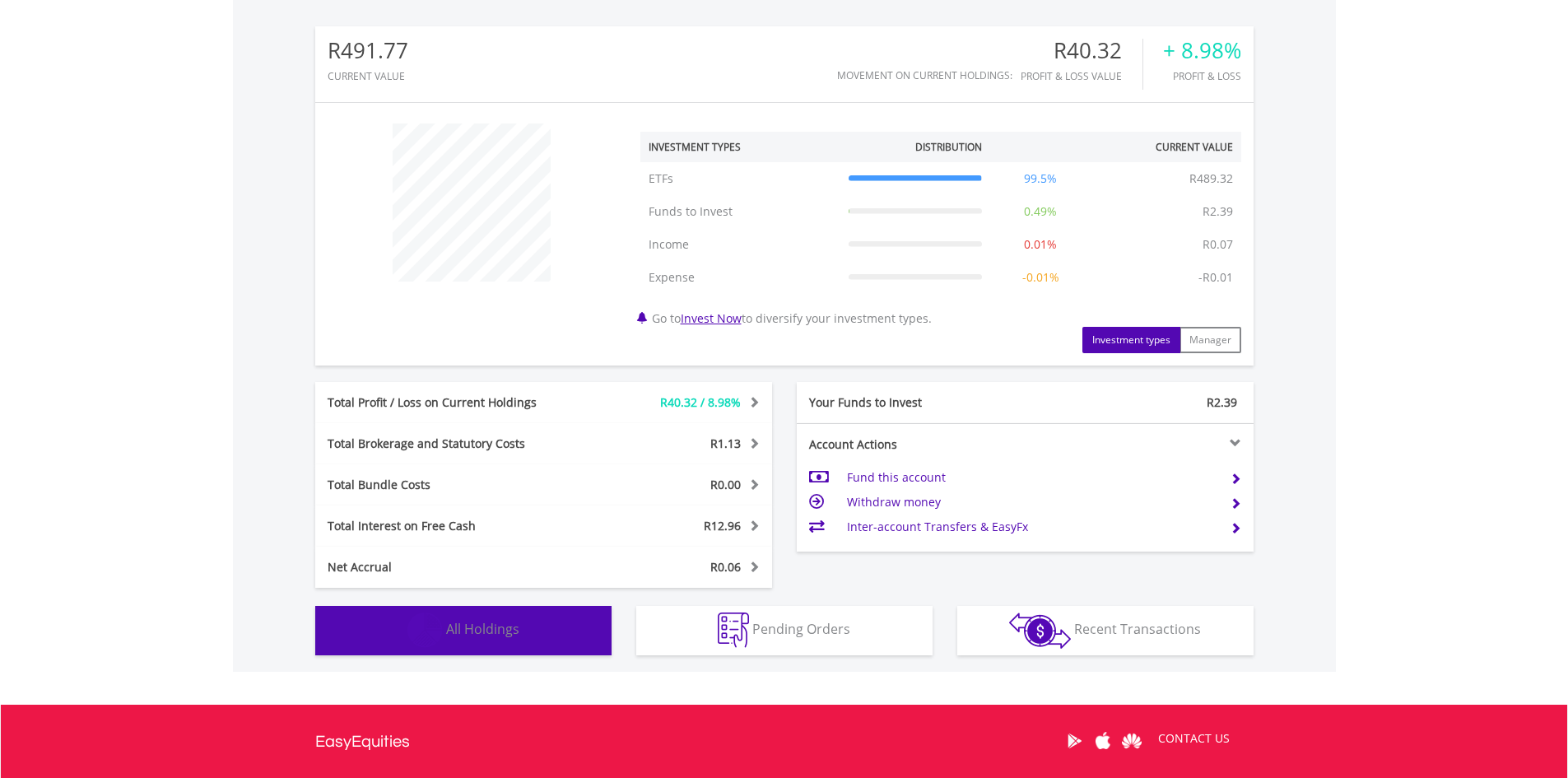
click at [523, 640] on button "Holdings All Holdings" at bounding box center [463, 630] width 296 height 49
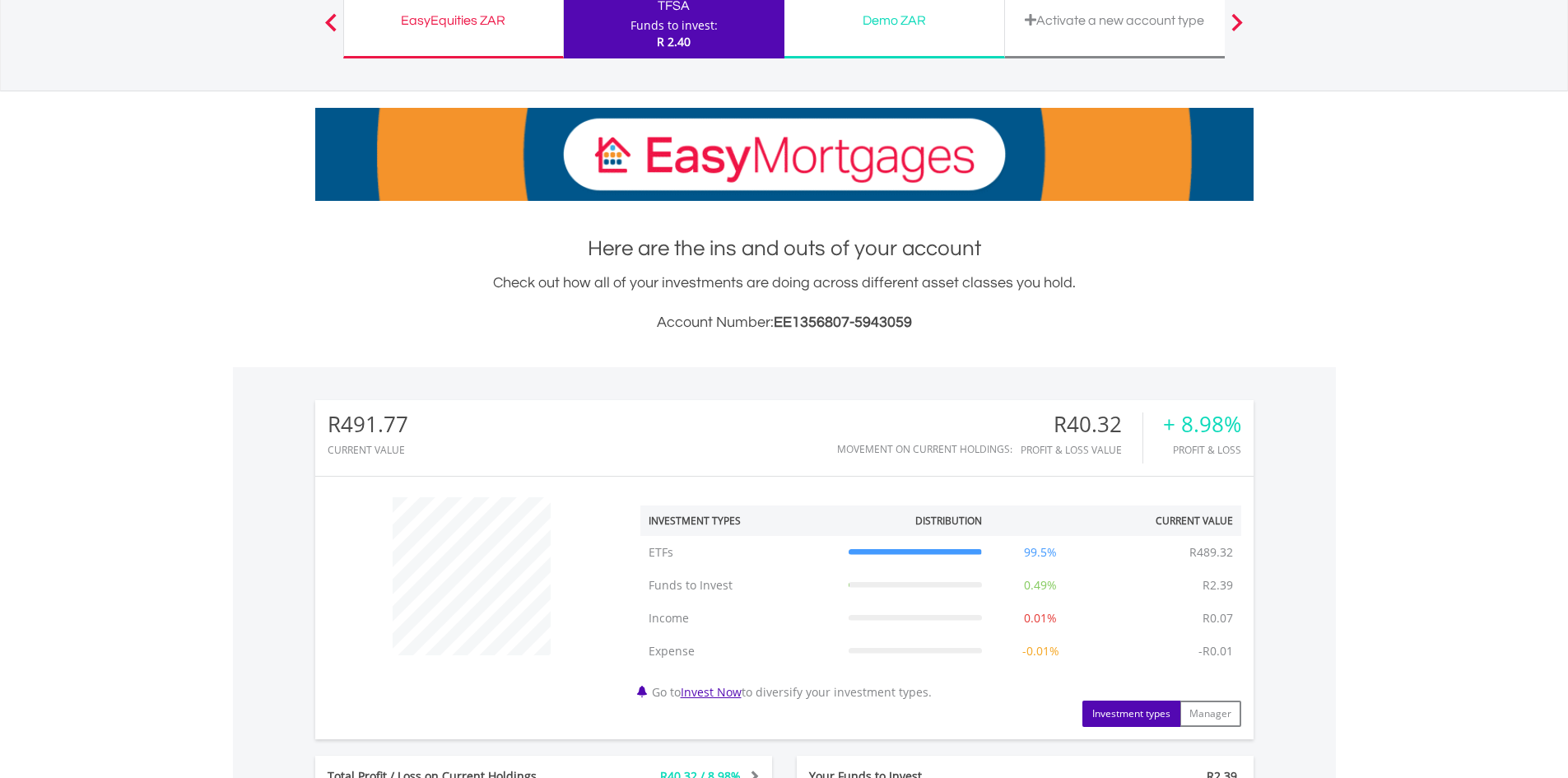
scroll to position [0, 0]
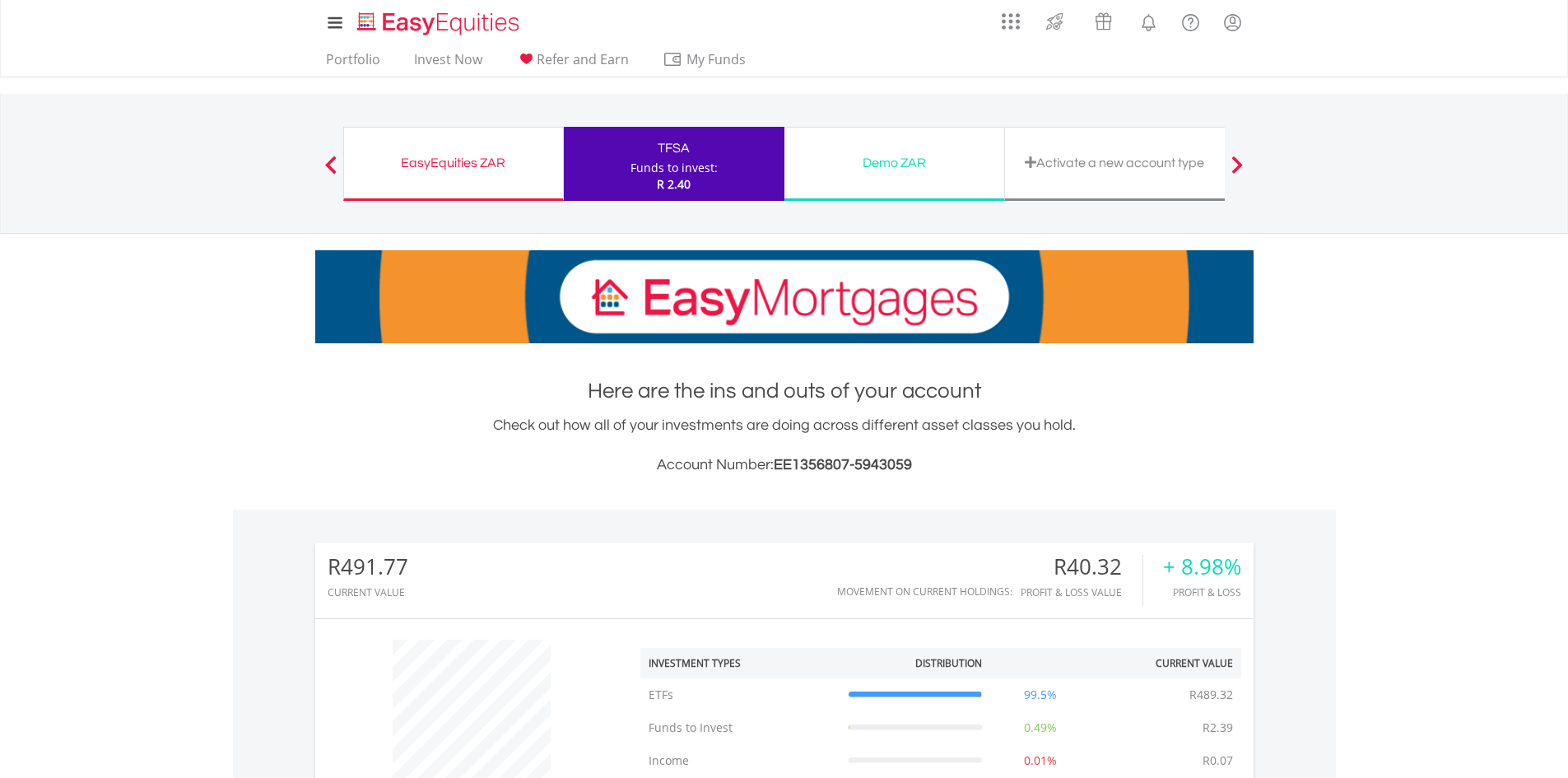
click at [923, 181] on div "Demo ZAR Funds to invest: R 2.40" at bounding box center [894, 164] width 220 height 74
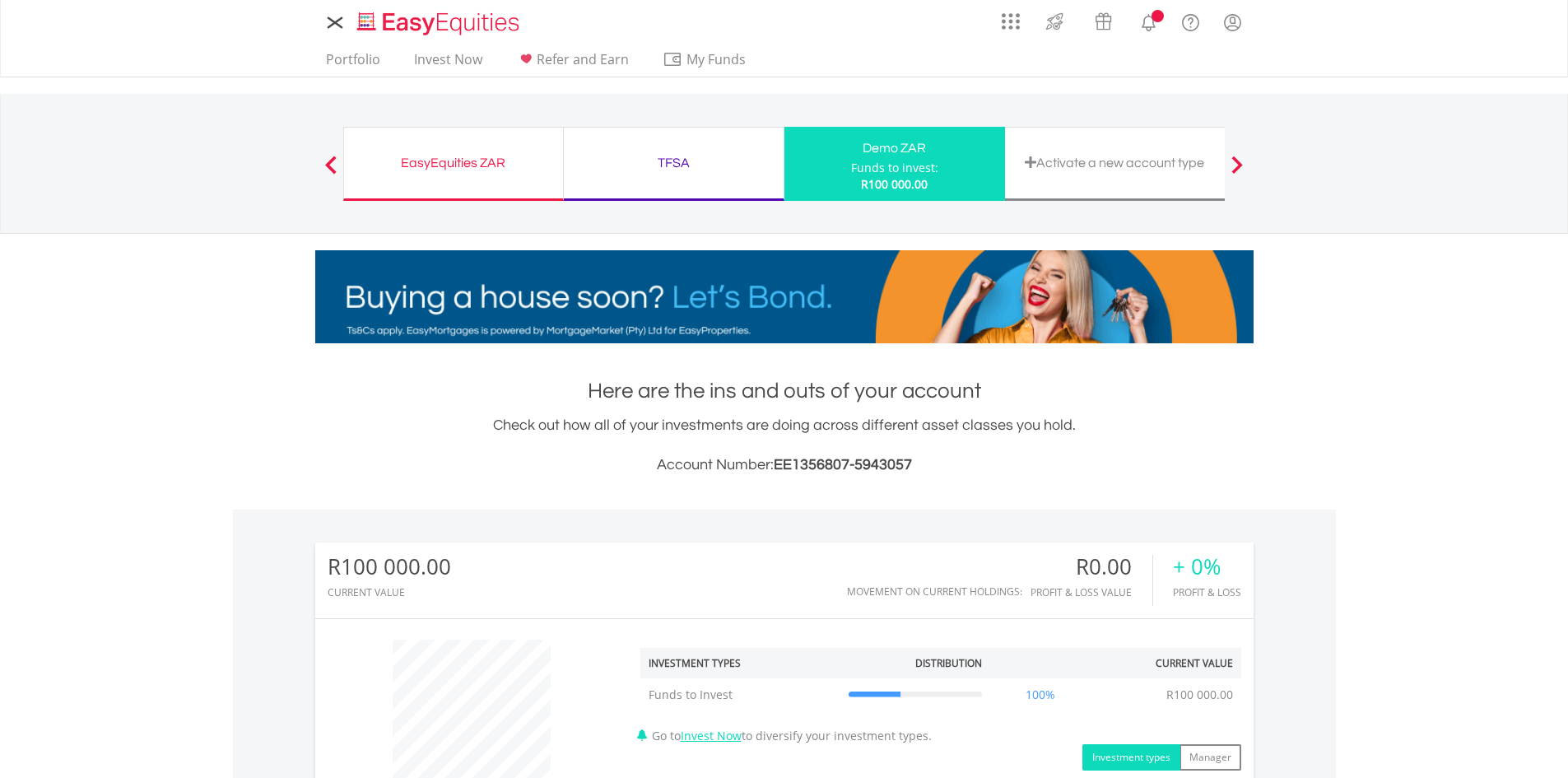
scroll to position [158, 313]
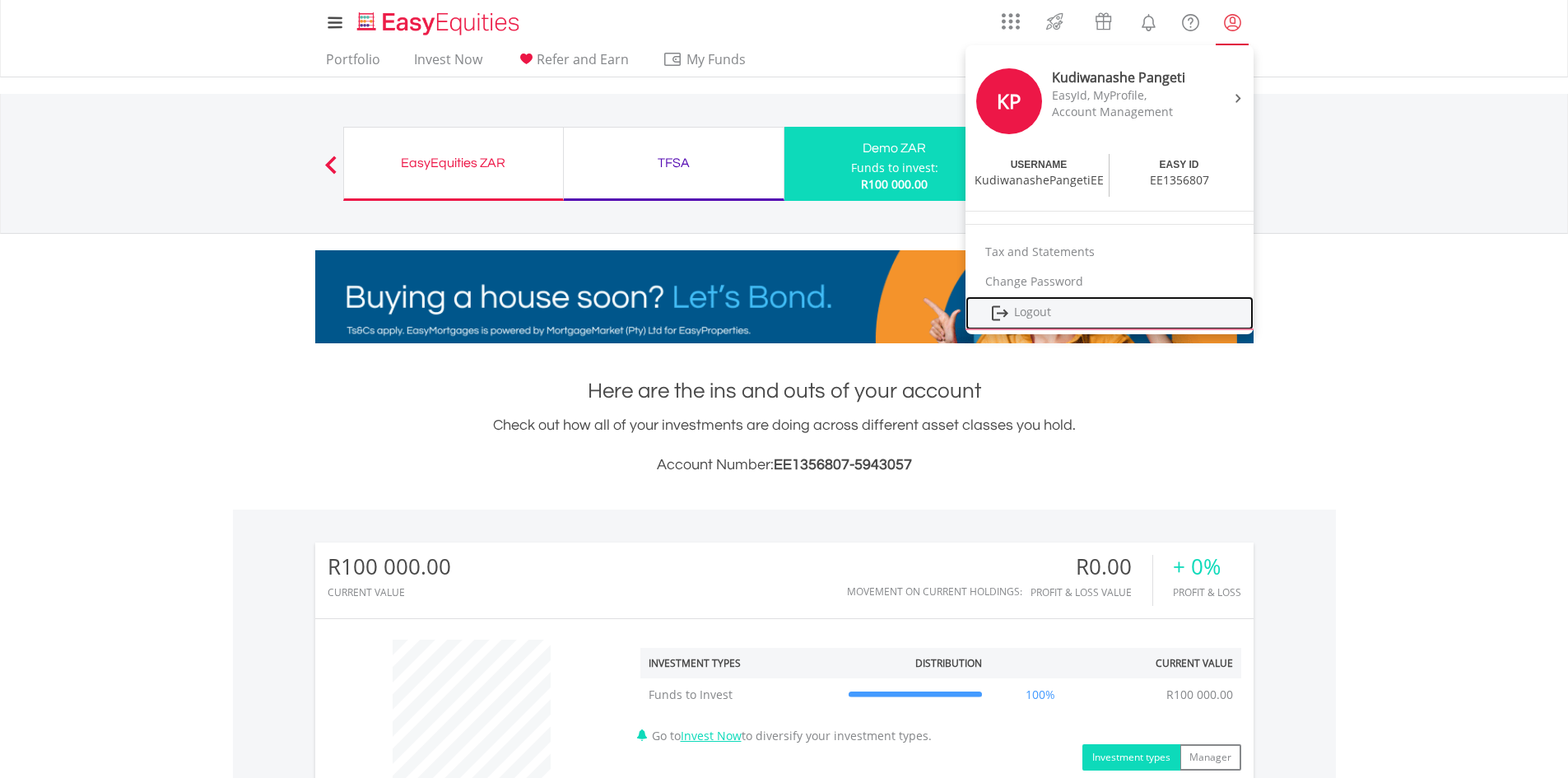
click at [1033, 307] on link "Logout" at bounding box center [1109, 313] width 288 height 34
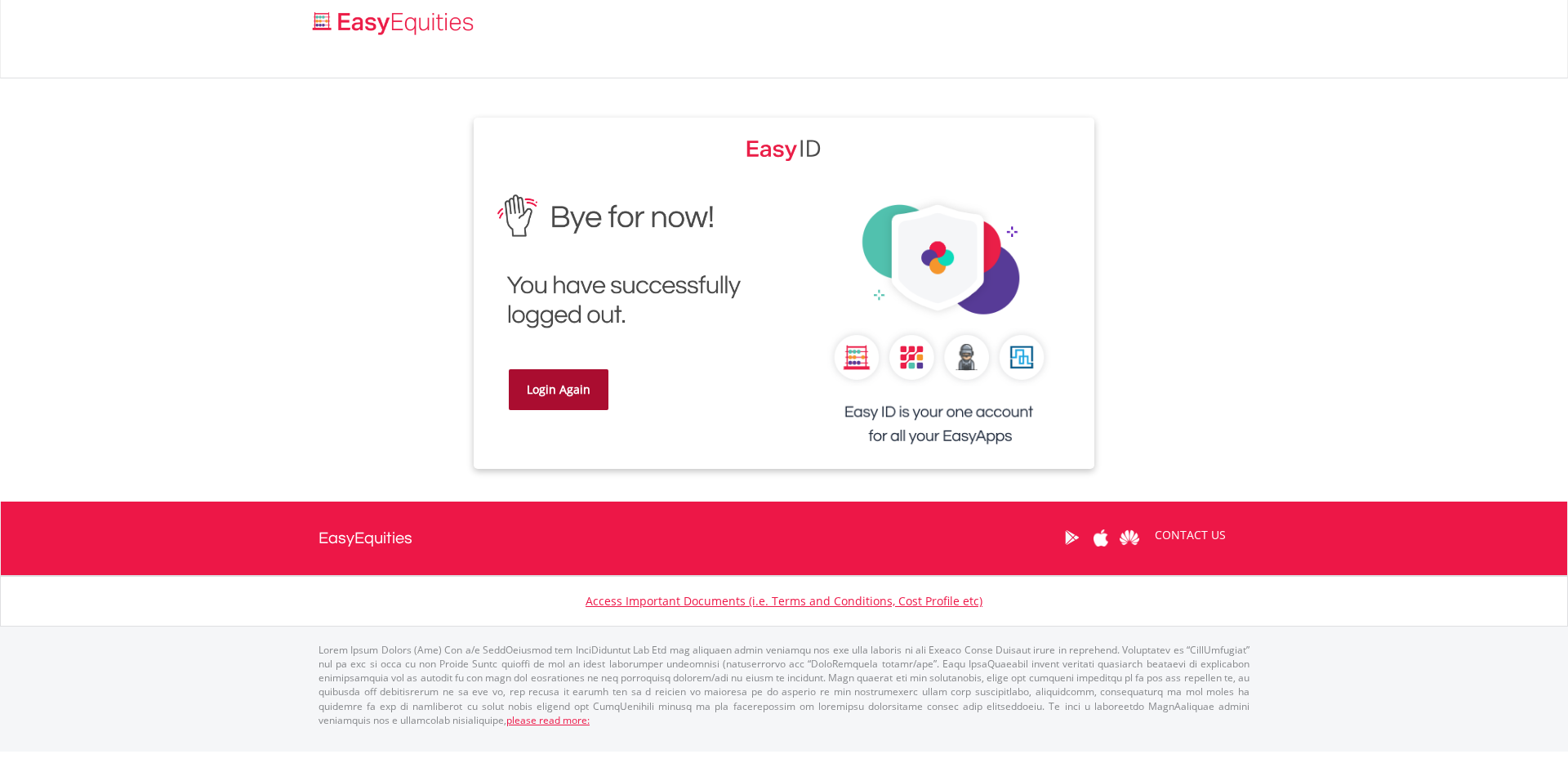
click at [580, 390] on link "Login Again" at bounding box center [559, 390] width 100 height 41
